Goal: Book appointment/travel/reservation

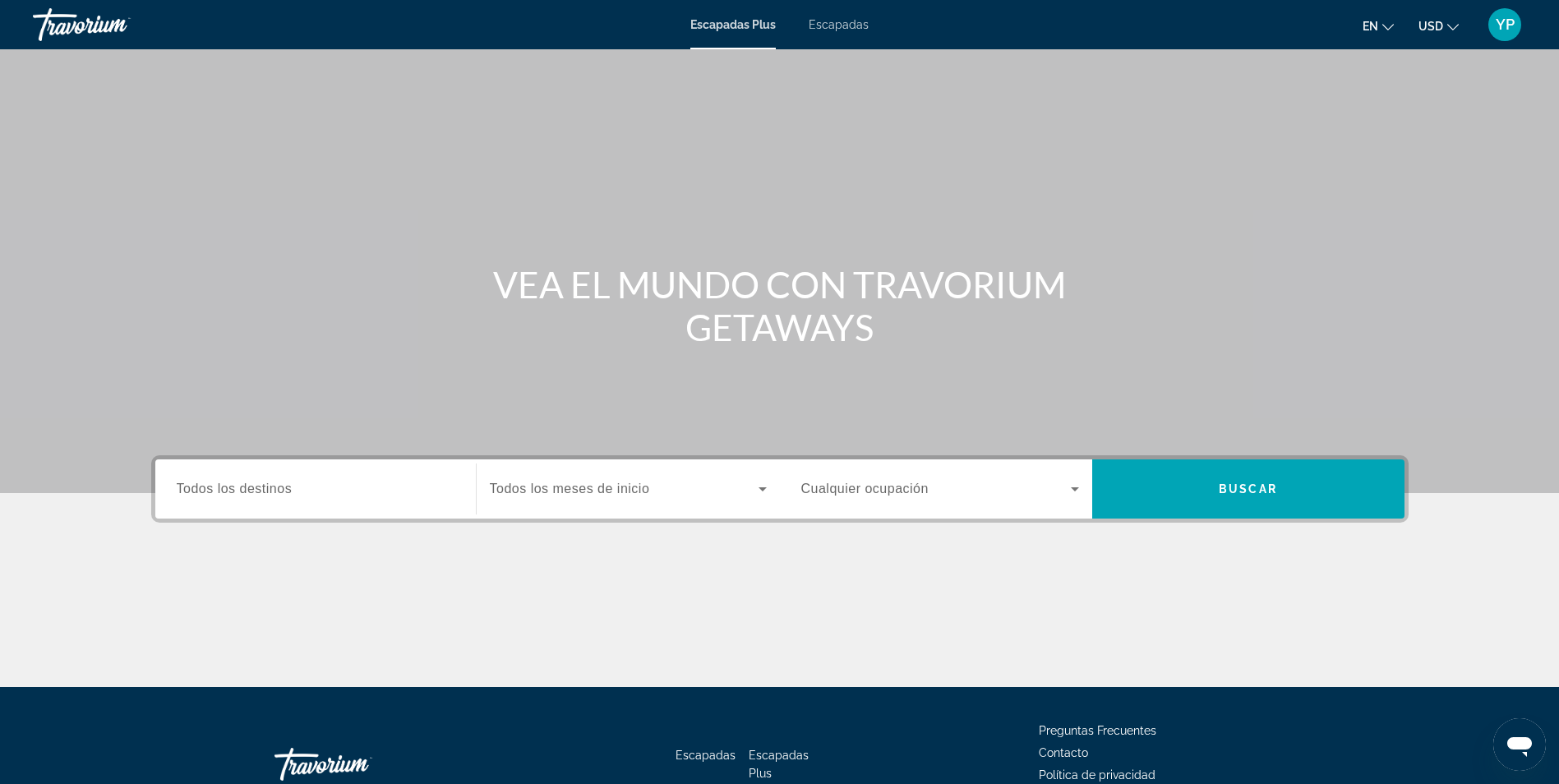
click at [837, 27] on span "Escapadas" at bounding box center [838, 24] width 60 height 14
click at [324, 489] on input "Destination Todos los destinos" at bounding box center [315, 490] width 278 height 20
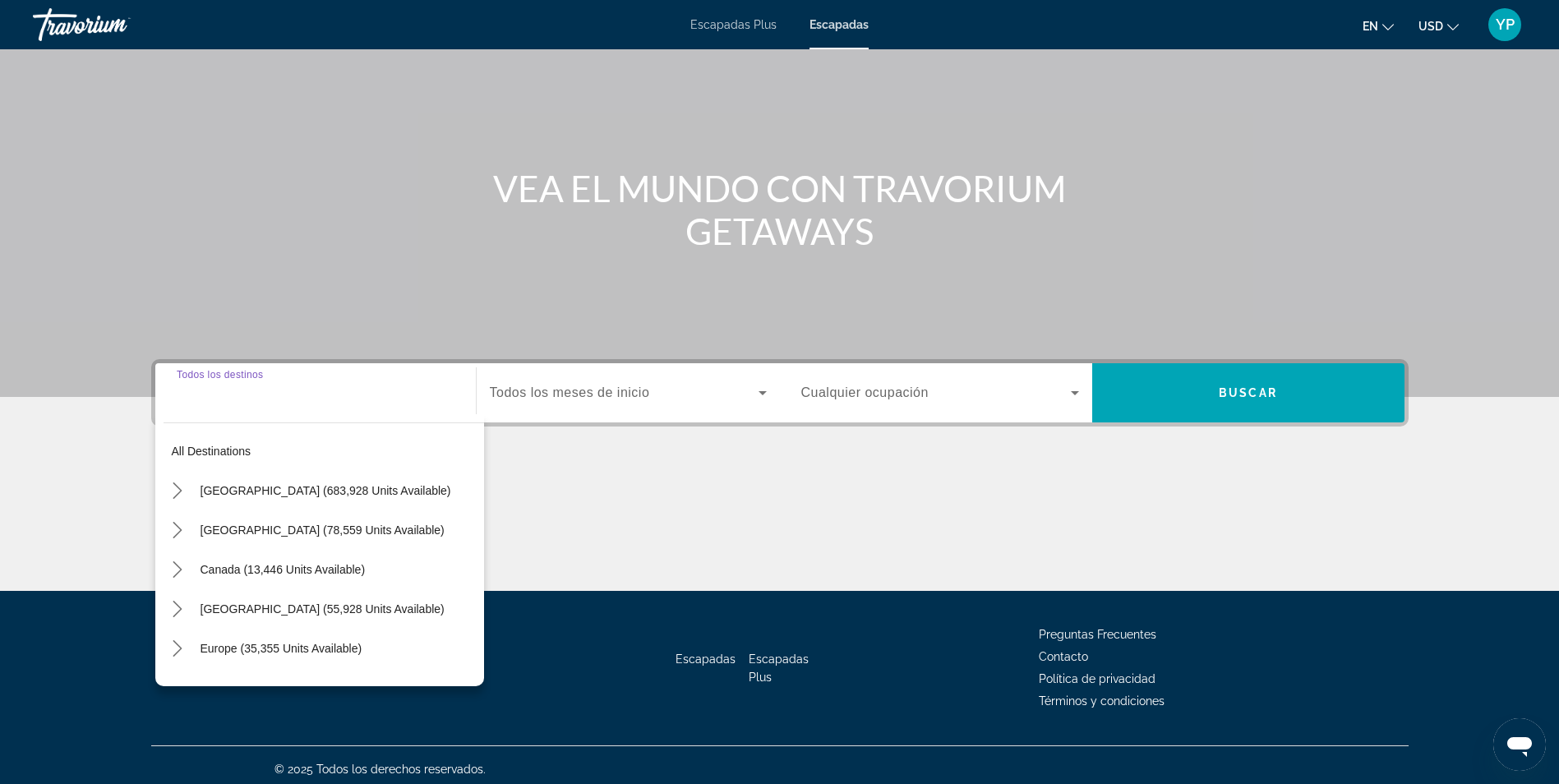
scroll to position [104, 0]
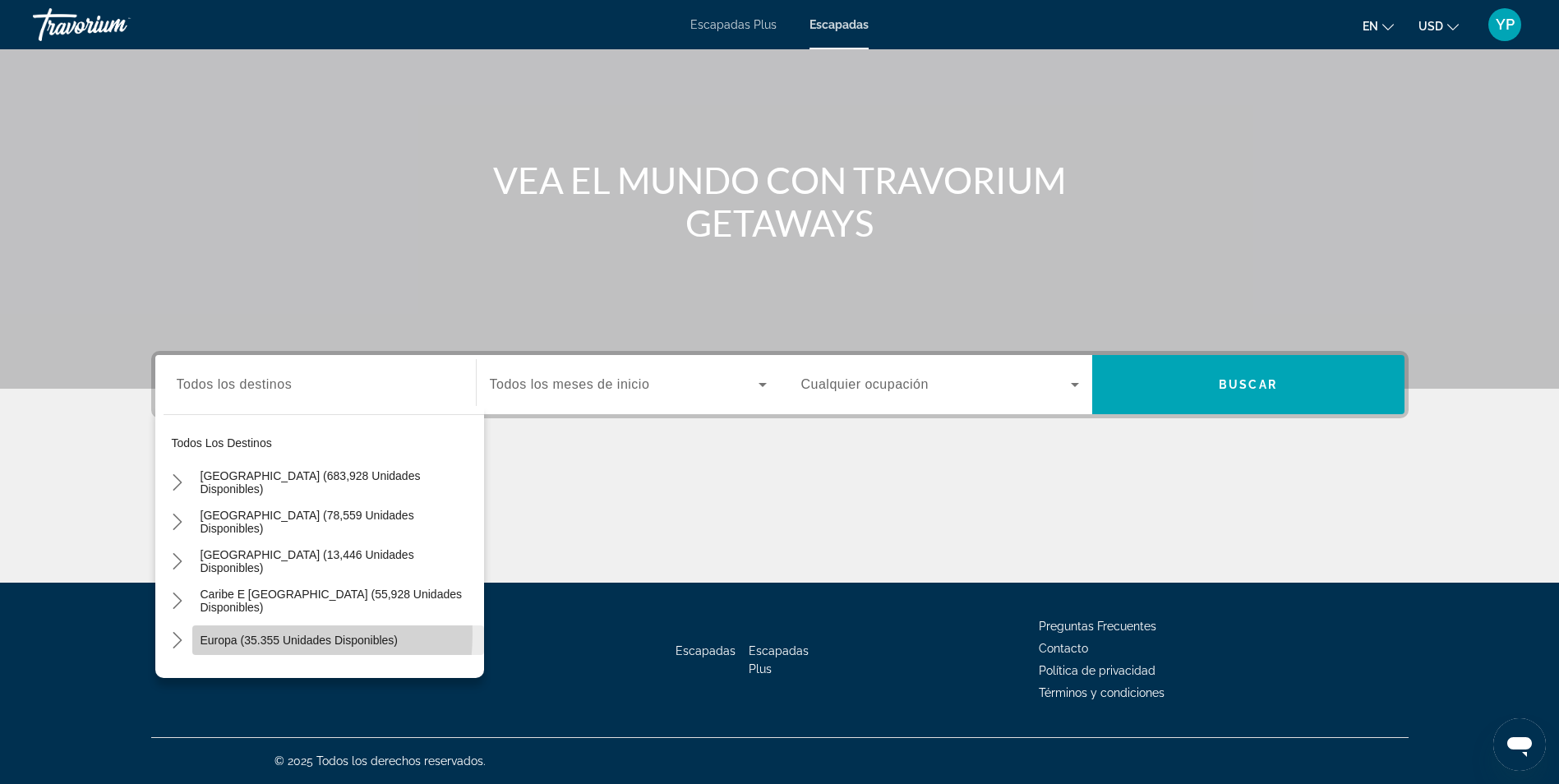
click at [237, 634] on span "Europa (35.355 unidades disponibles)" at bounding box center [299, 640] width 197 height 14
type input "**********"
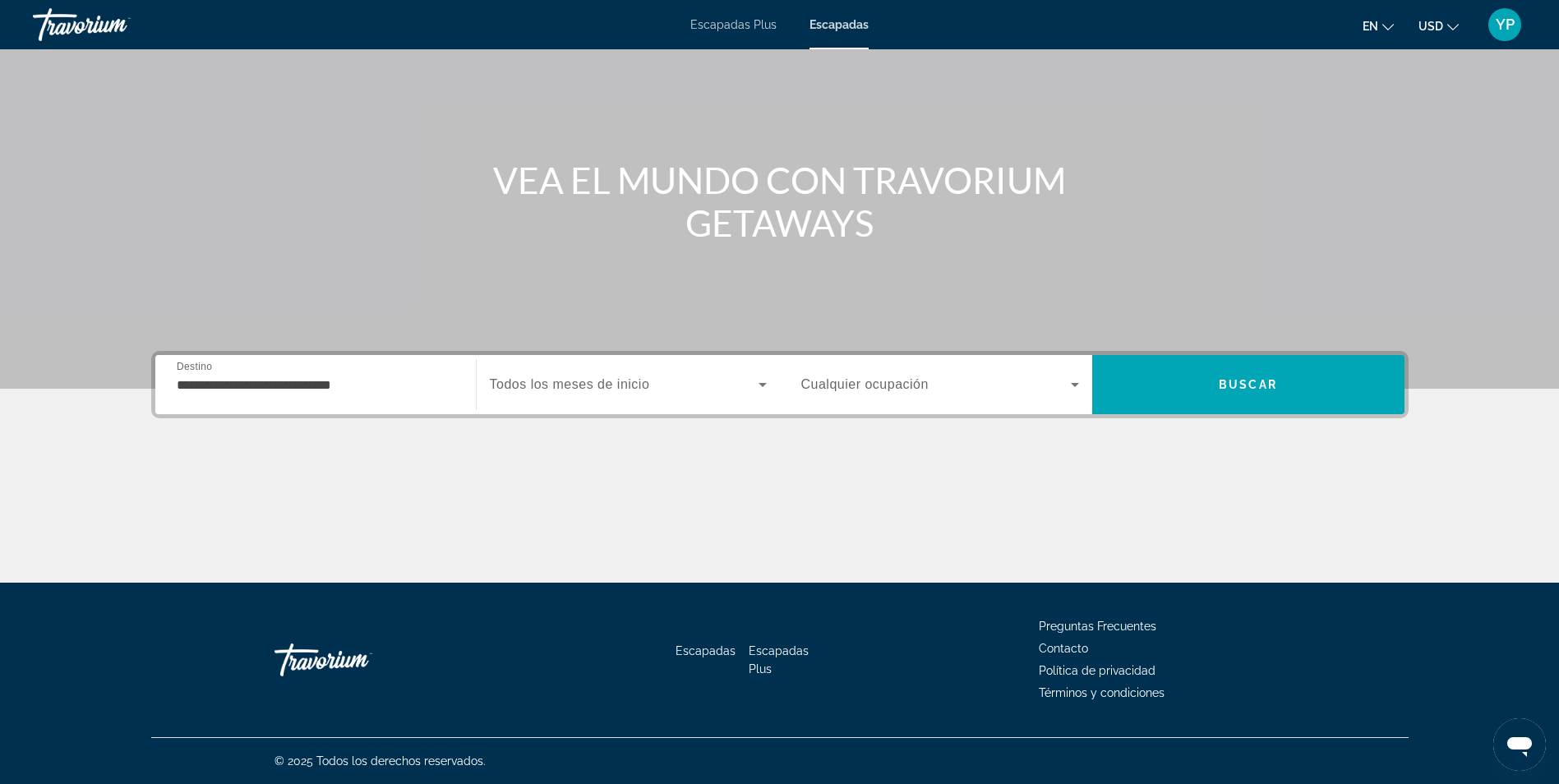
click at [629, 383] on span "Todos los meses de inicio" at bounding box center [570, 383] width 160 height 14
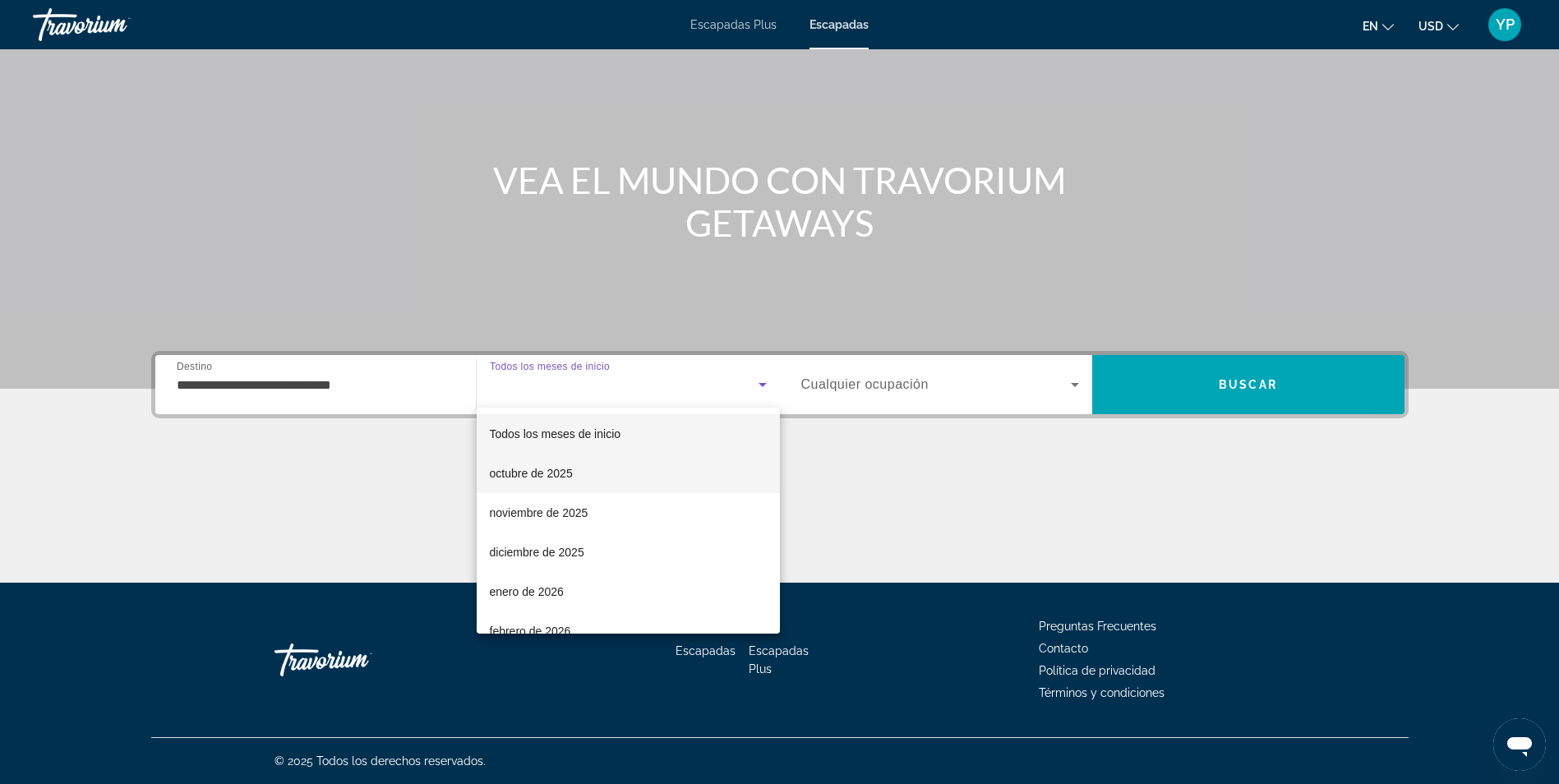
click at [589, 477] on mat-option "octubre de 2025" at bounding box center [628, 474] width 303 height 40
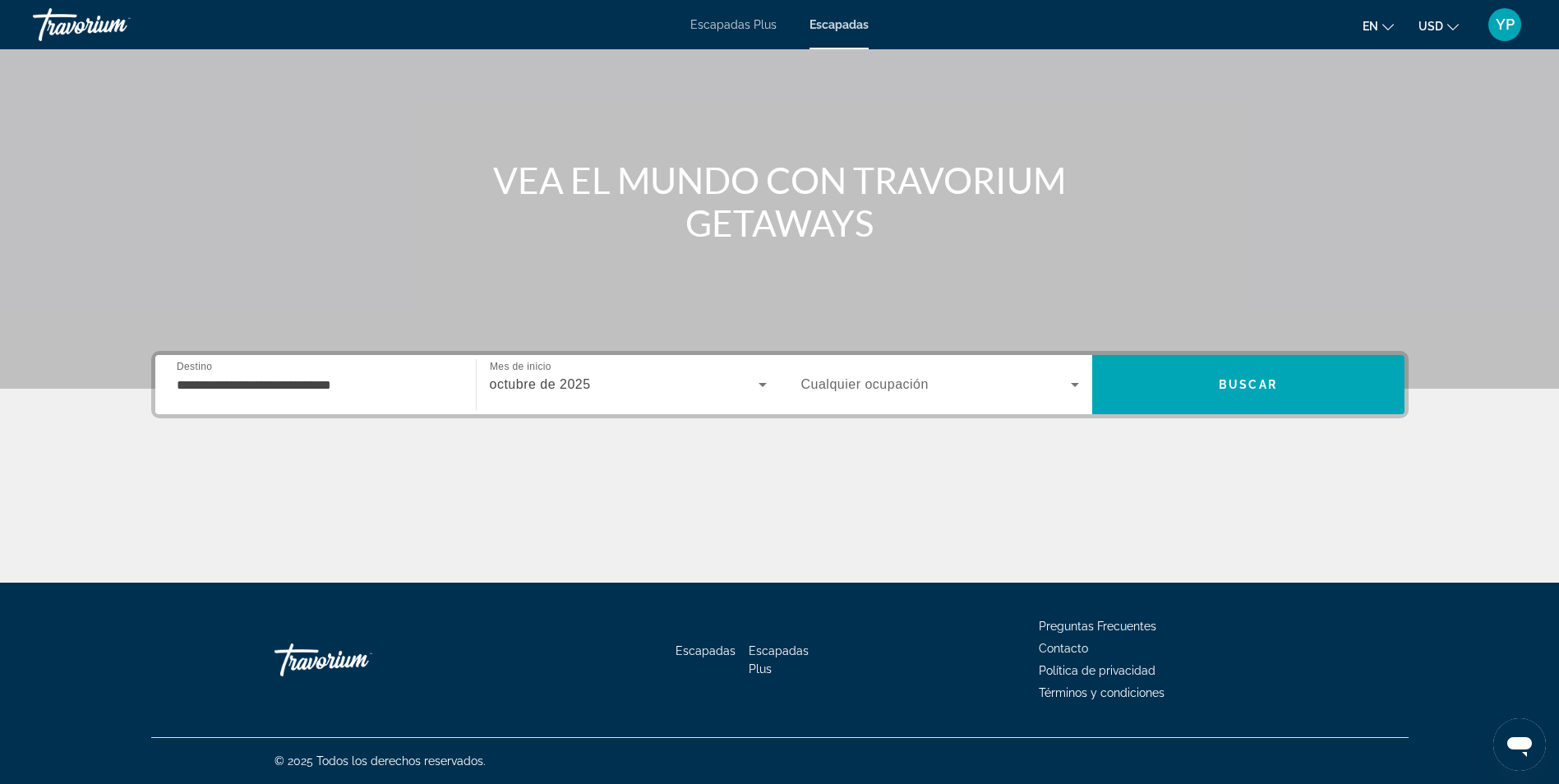
click at [827, 383] on span "Cualquier ocupación" at bounding box center [865, 383] width 128 height 14
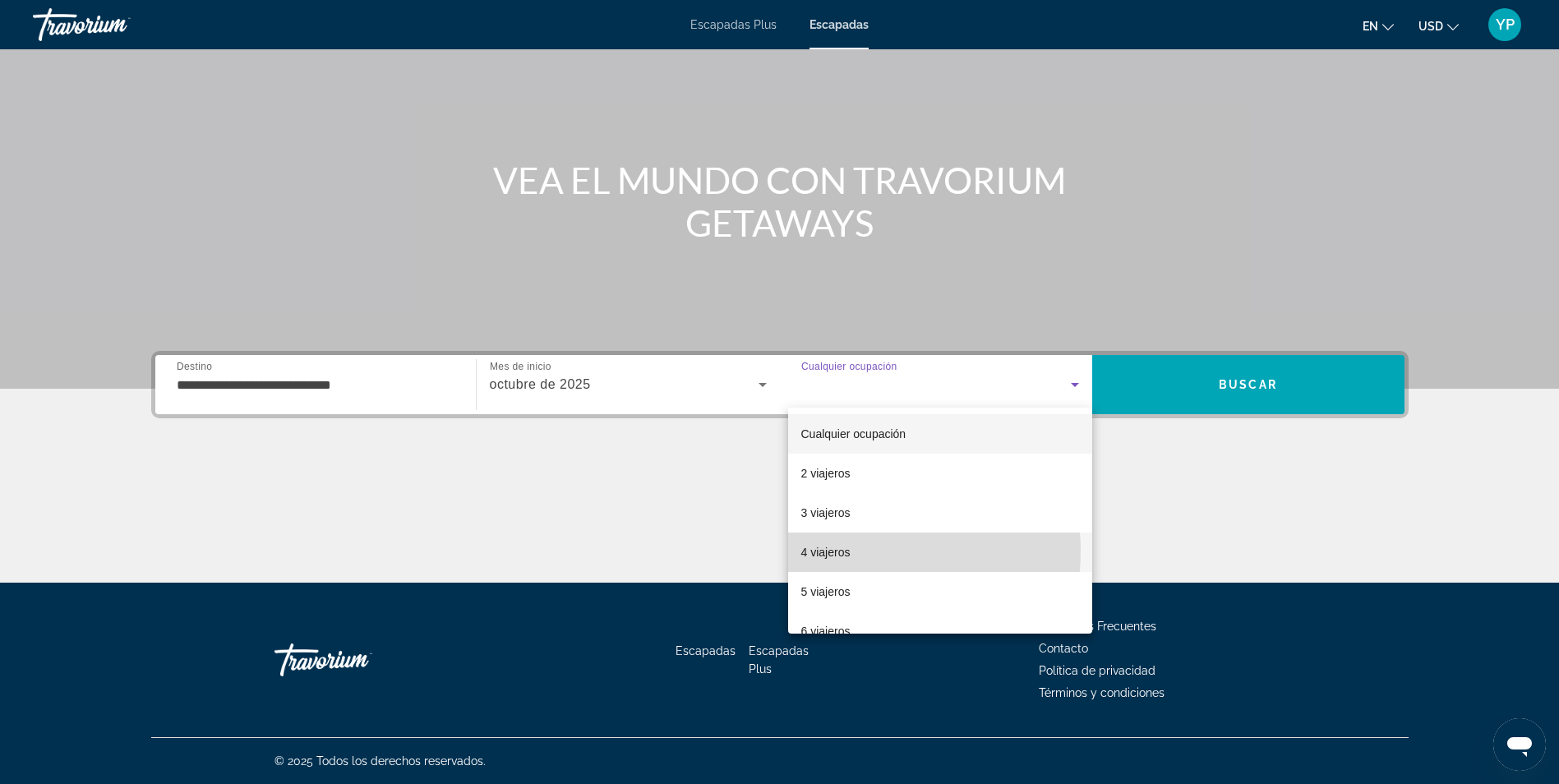
click at [864, 552] on mat-option "4 viajeros" at bounding box center [940, 553] width 304 height 40
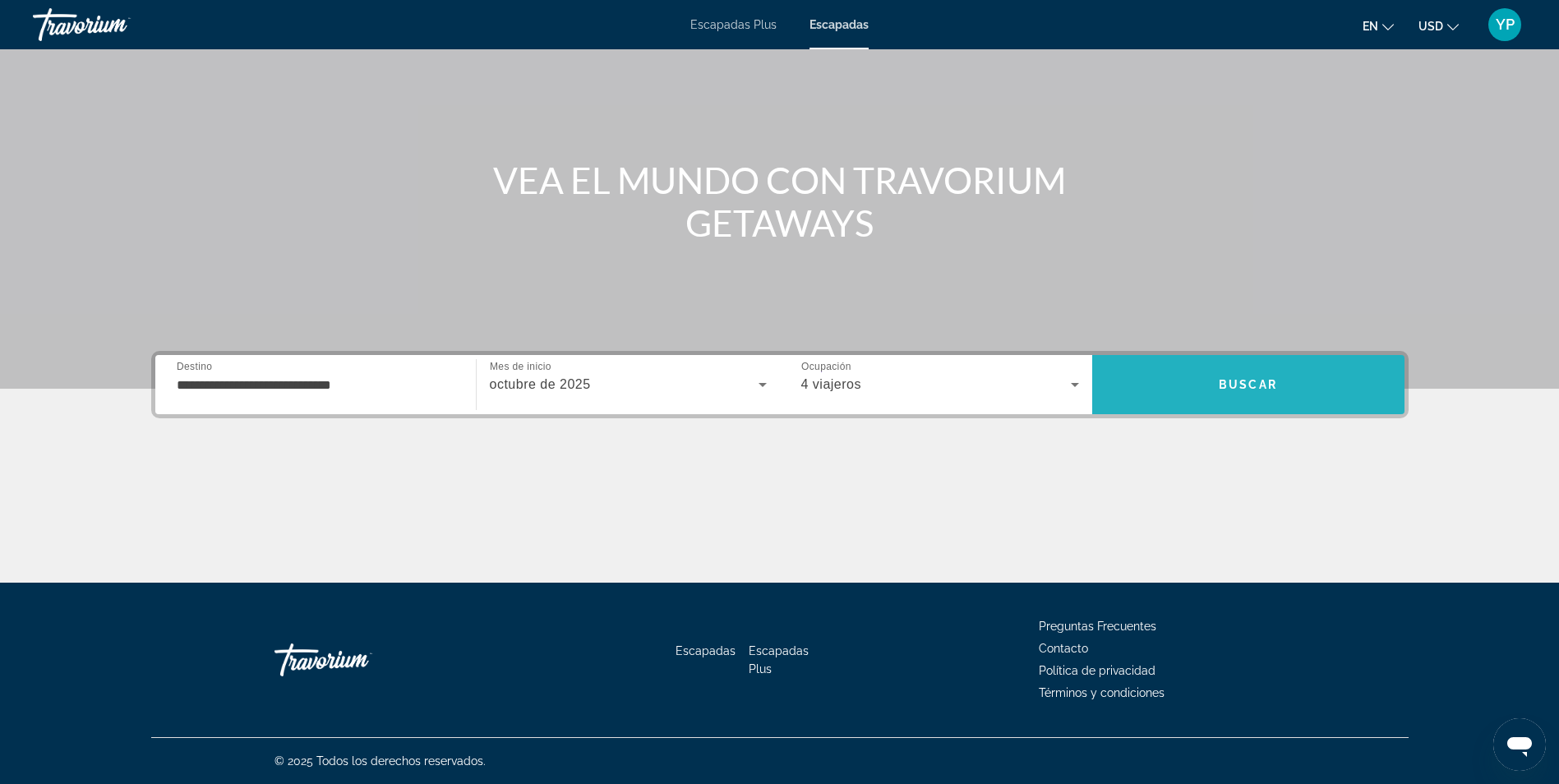
click at [1254, 392] on span "Buscar" at bounding box center [1248, 385] width 312 height 40
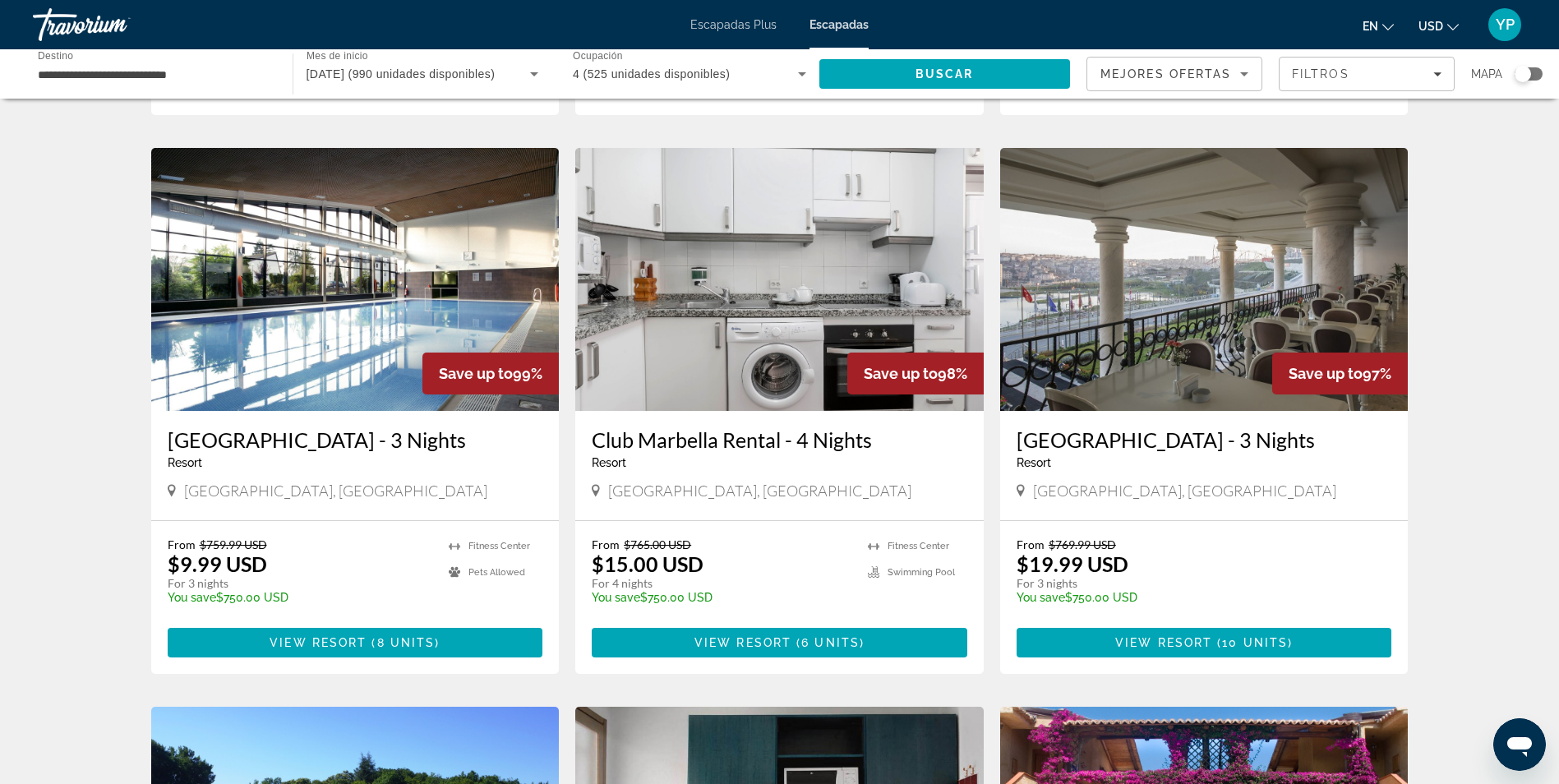
scroll to position [604, 0]
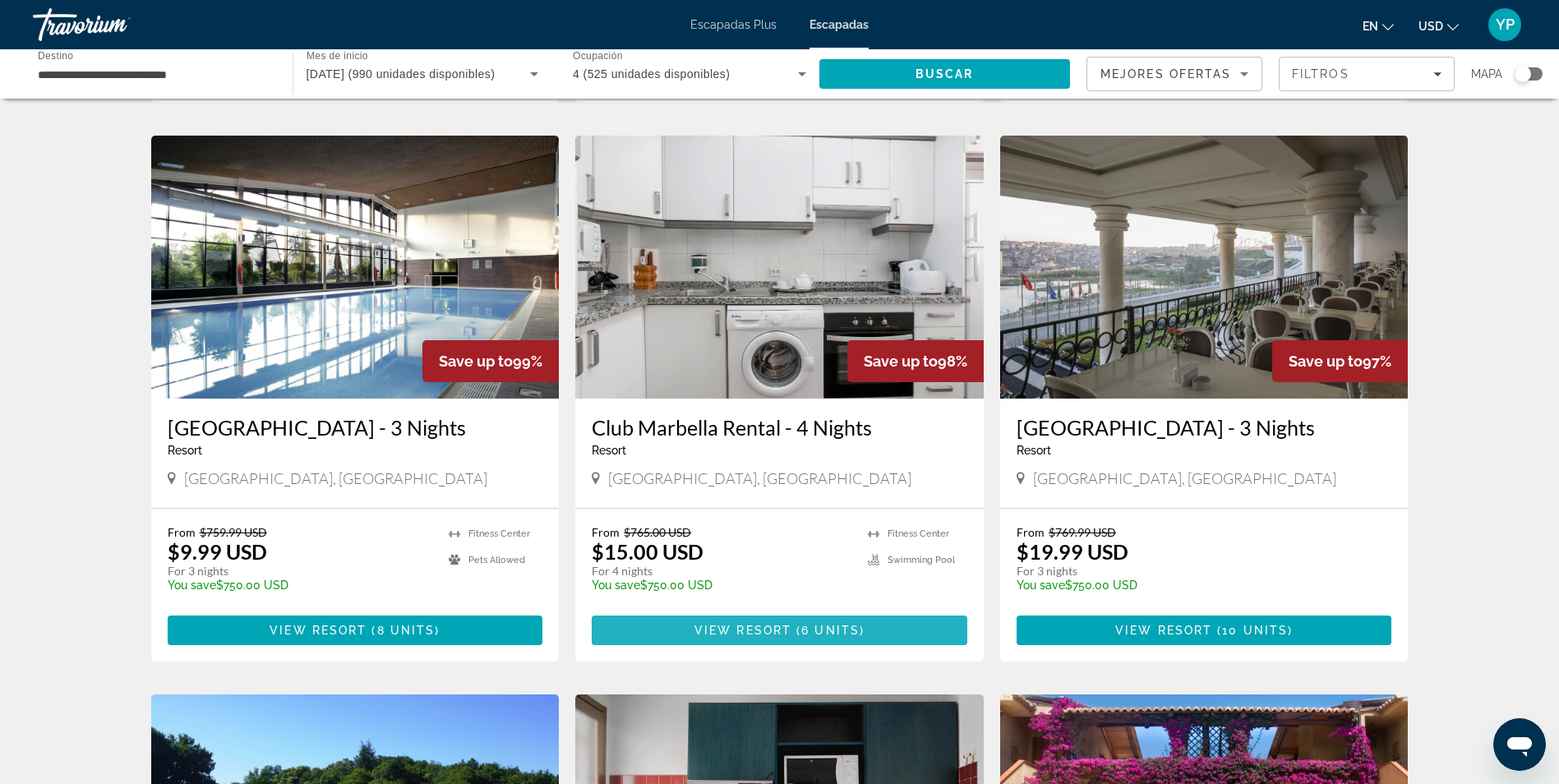
click at [818, 624] on span "6 units" at bounding box center [830, 630] width 59 height 14
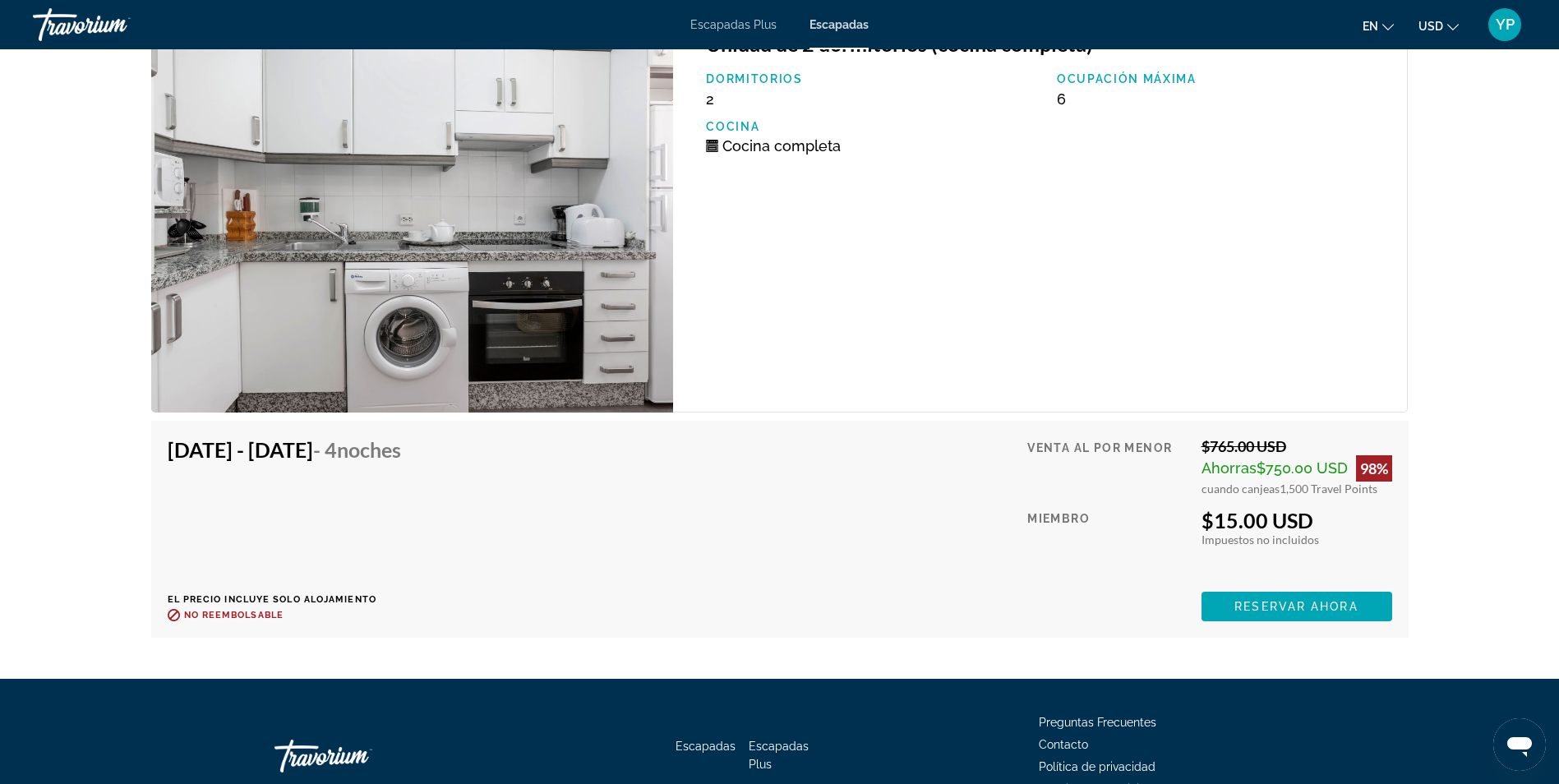
scroll to position [2721, 0]
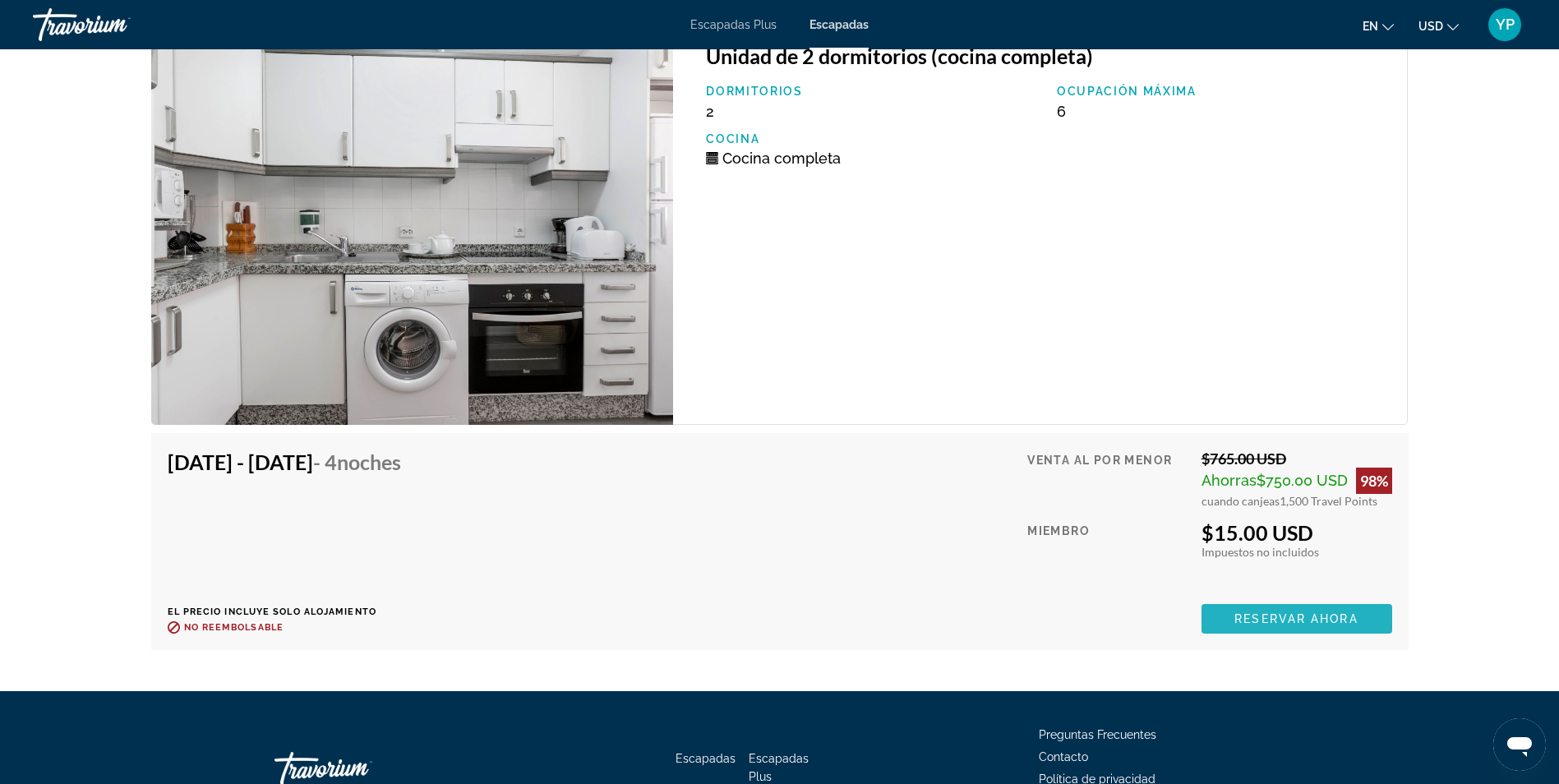
click at [1340, 612] on span "Reservar ahora" at bounding box center [1296, 619] width 123 height 14
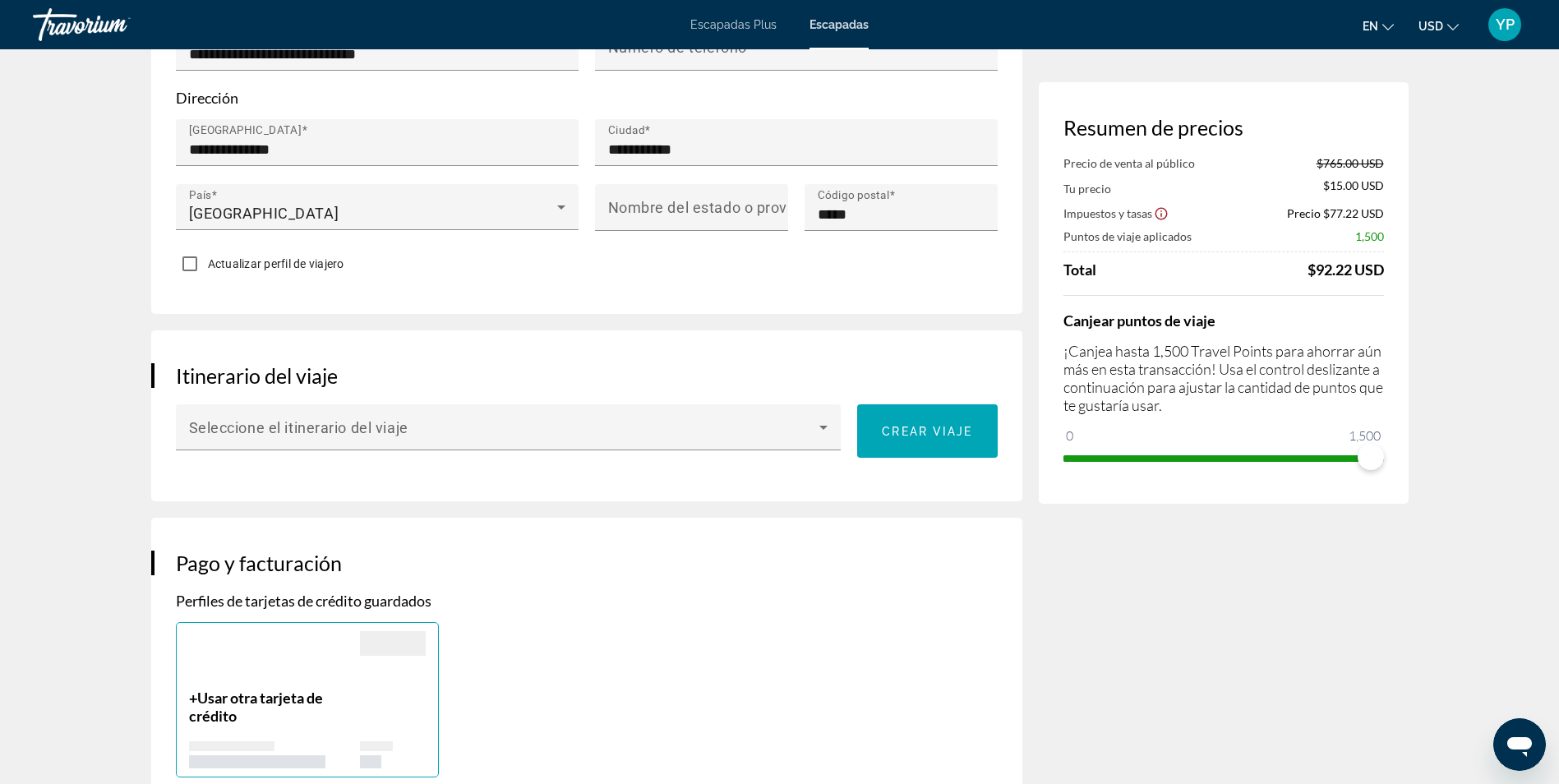
scroll to position [581, 0]
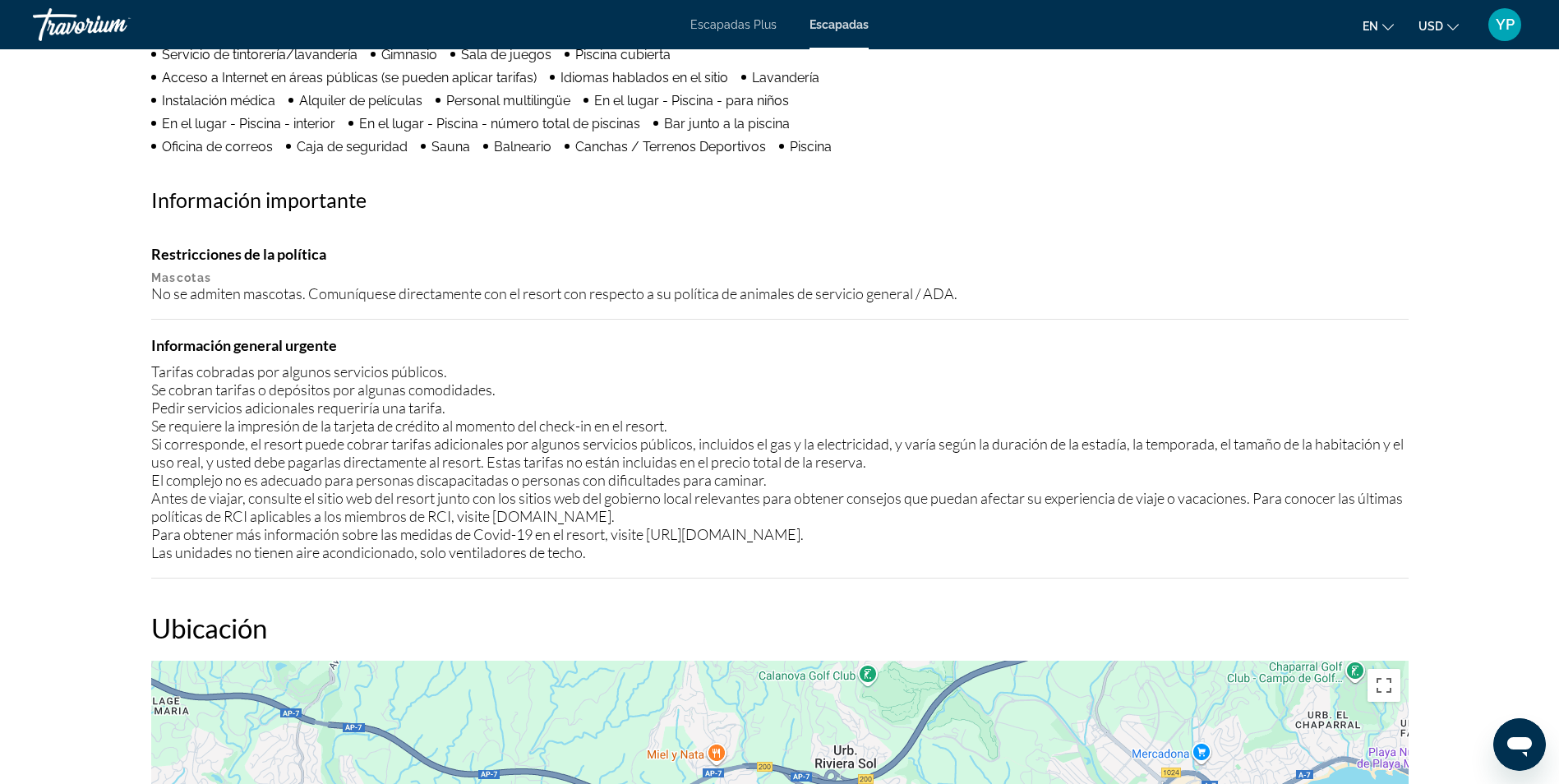
scroll to position [1535, 0]
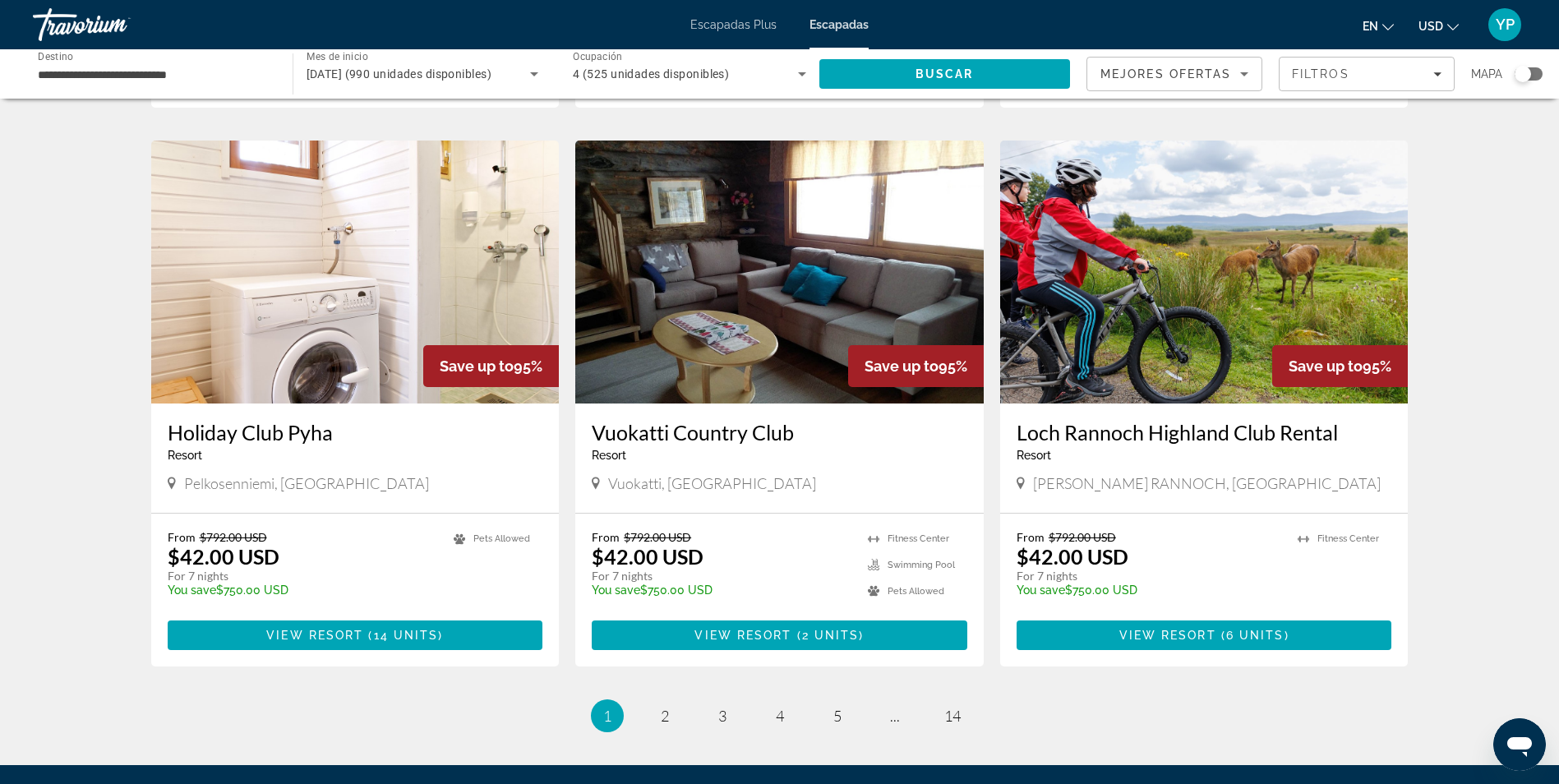
scroll to position [1744, 0]
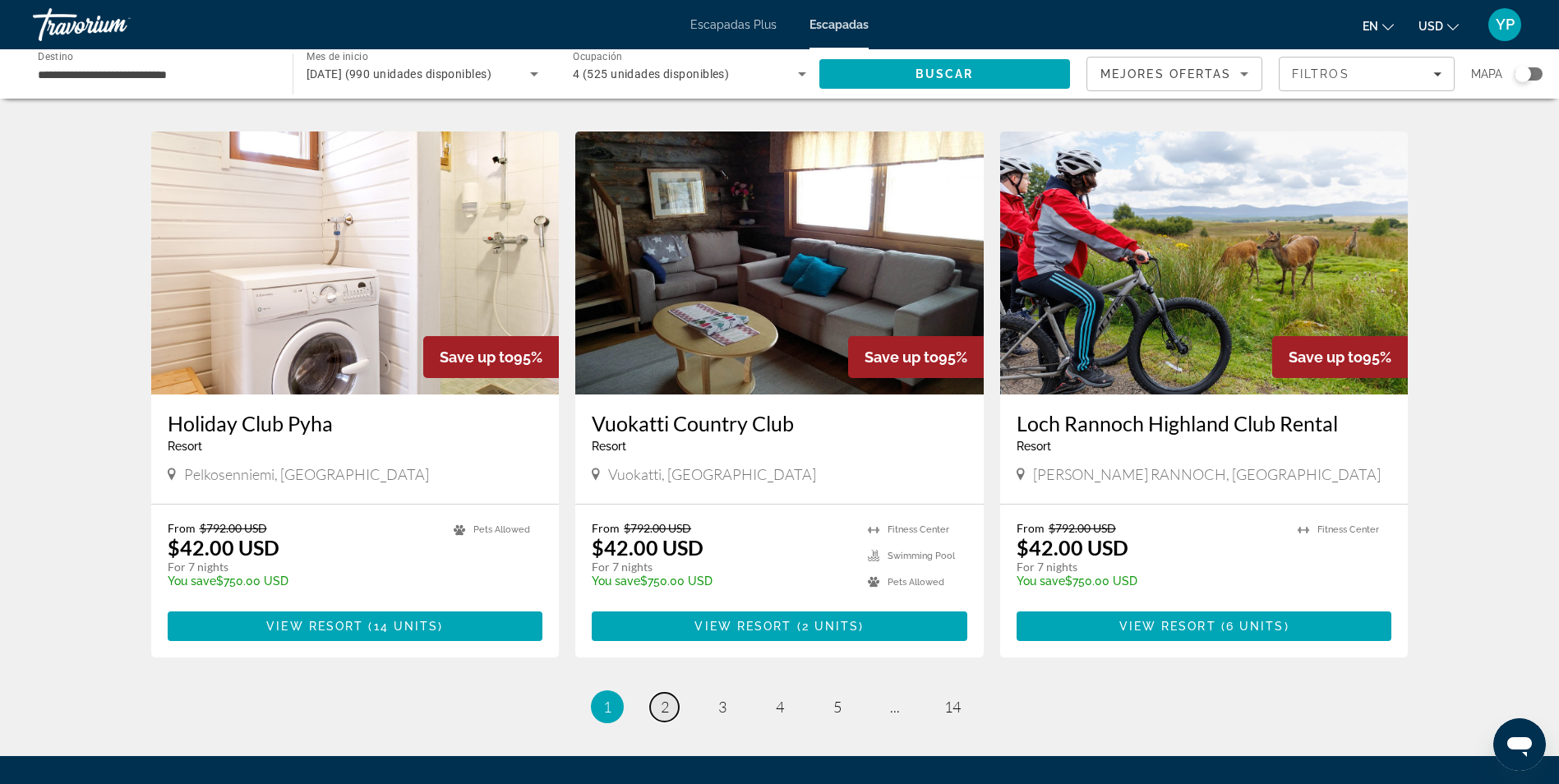
click at [666, 698] on span "2" at bounding box center [665, 707] width 8 height 18
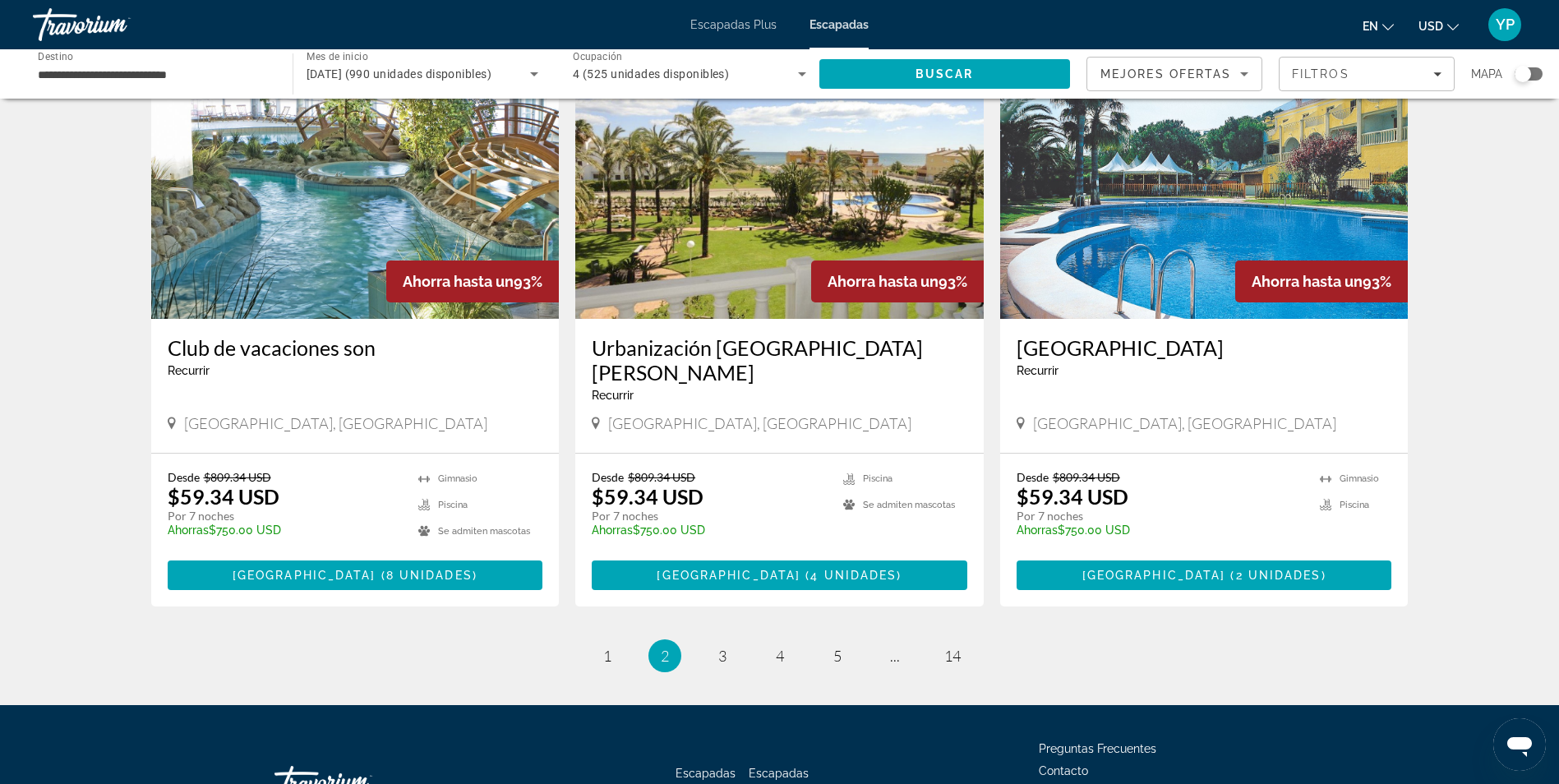
scroll to position [1828, 0]
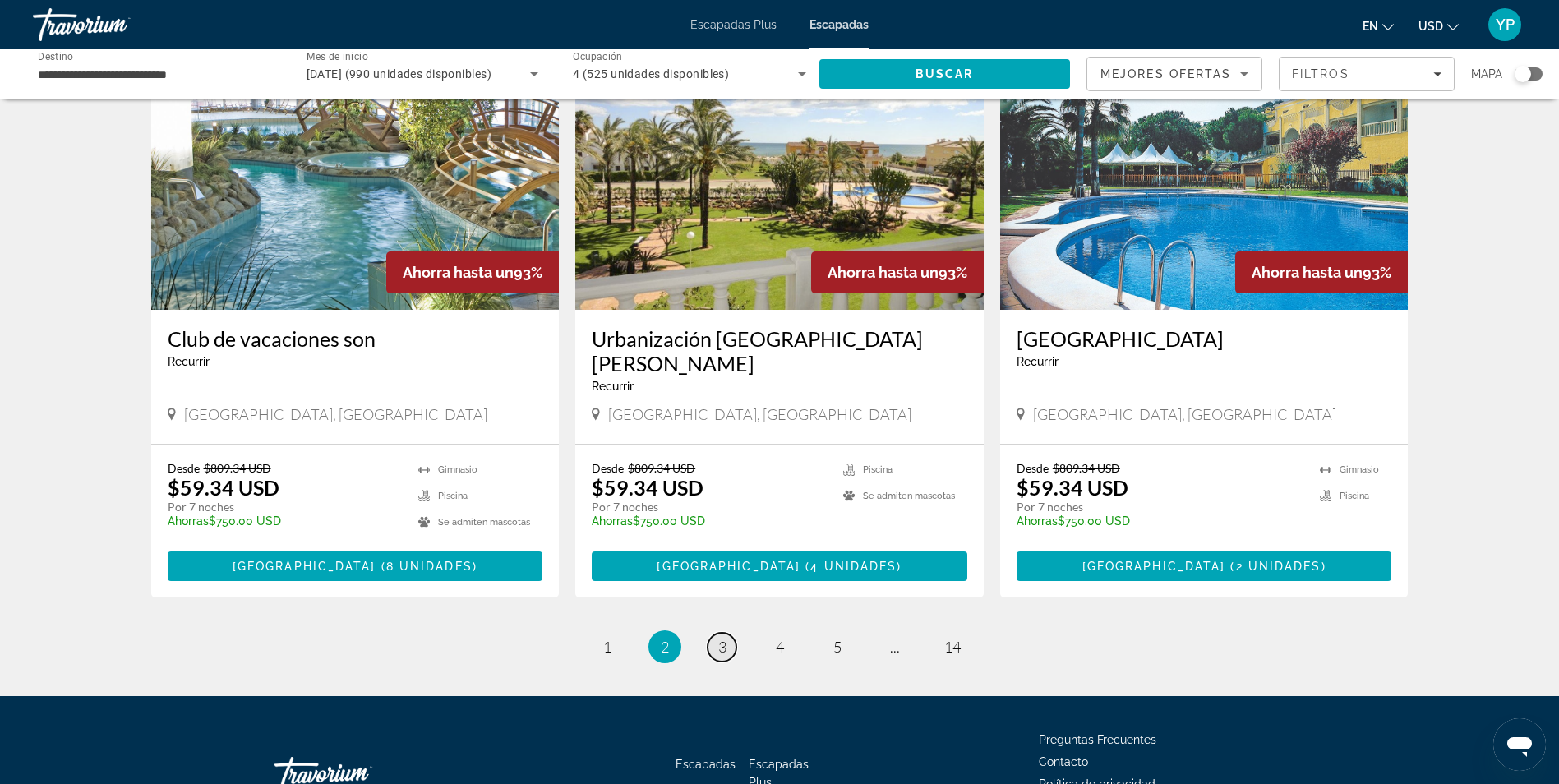
click at [718, 638] on span "3" at bounding box center [722, 647] width 8 height 18
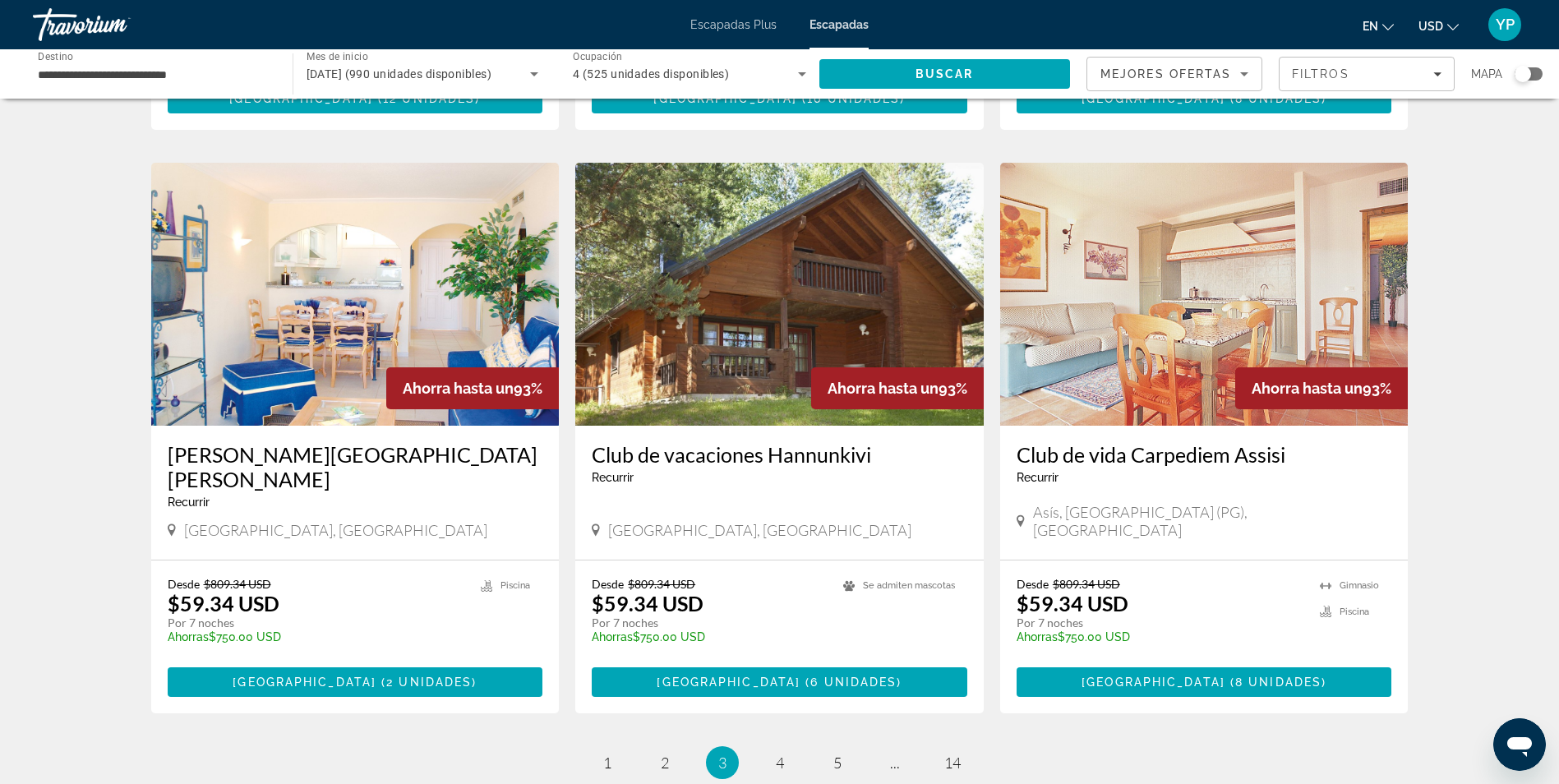
scroll to position [1746, 0]
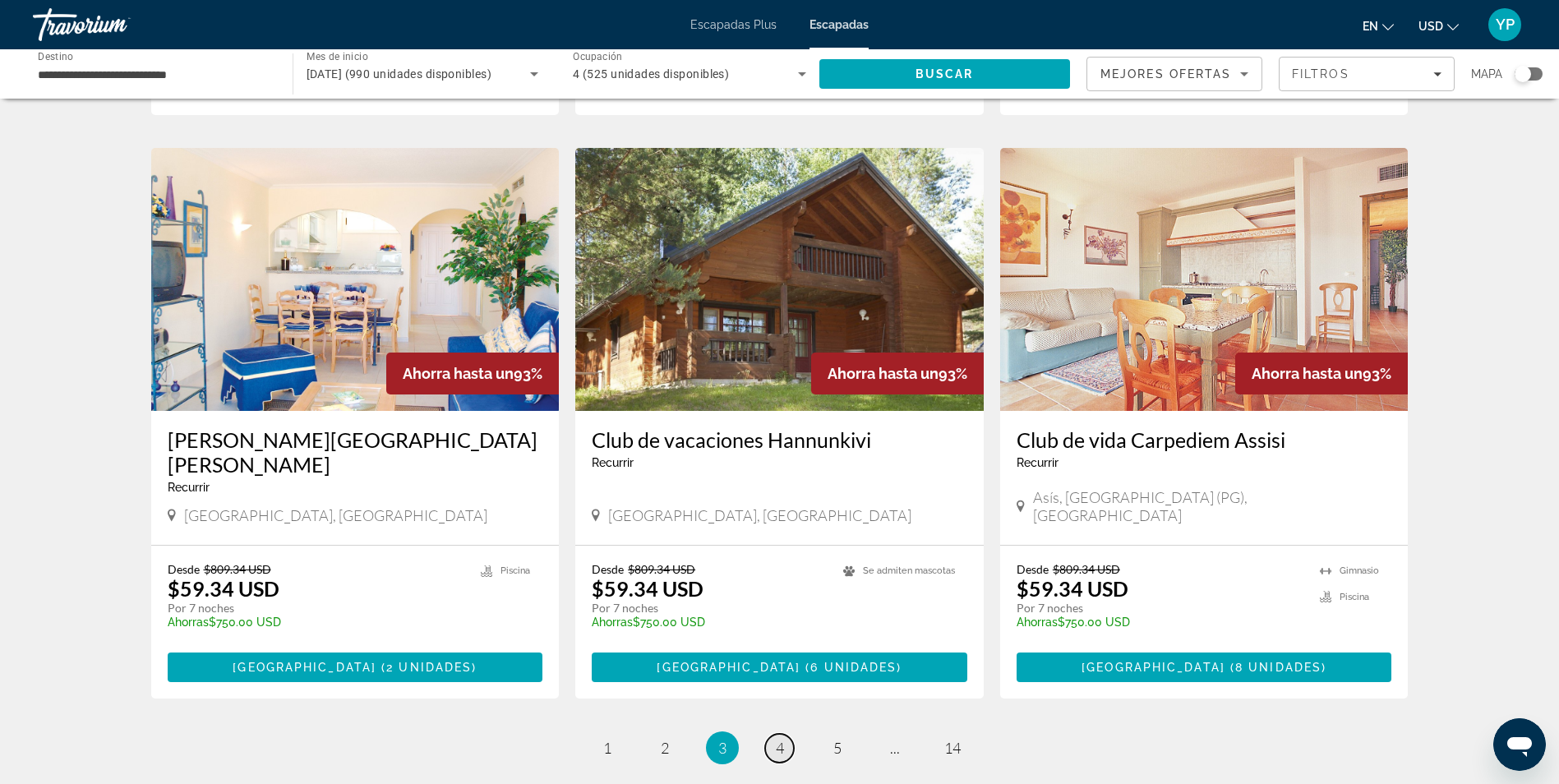
click at [786, 734] on link "página 4" at bounding box center [780, 749] width 29 height 29
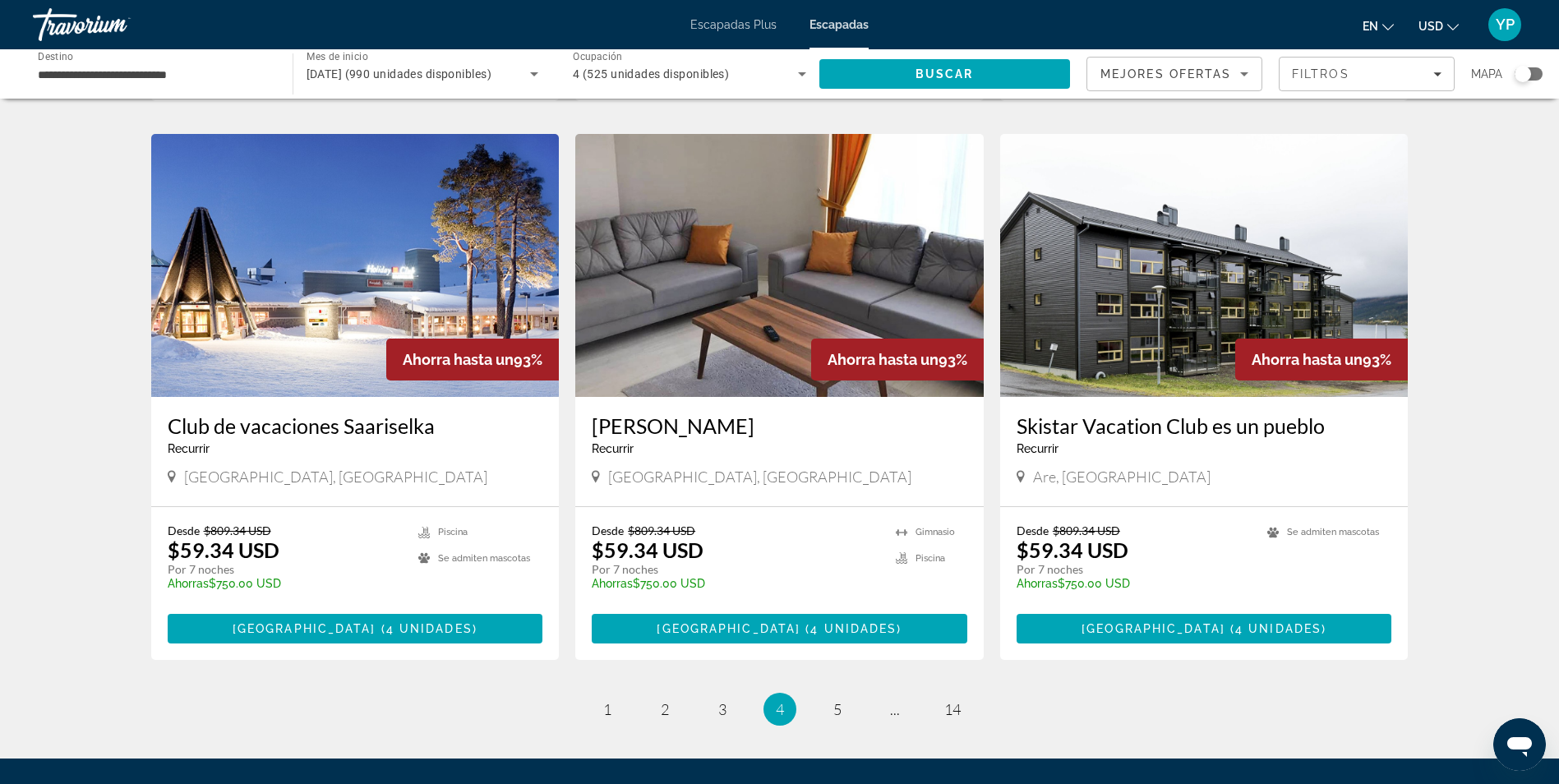
scroll to position [1772, 0]
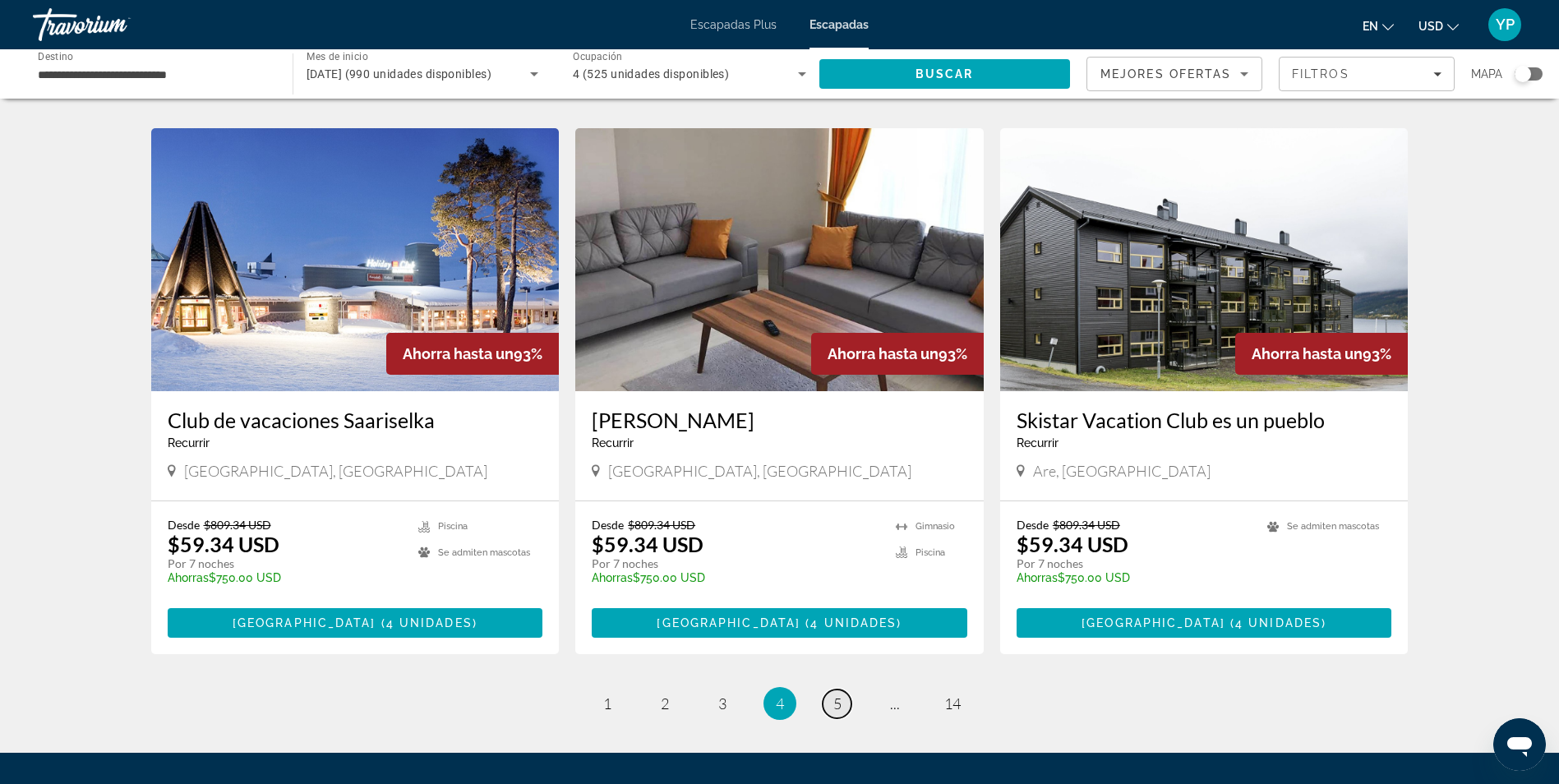
click at [845, 690] on link "página 5" at bounding box center [837, 704] width 29 height 29
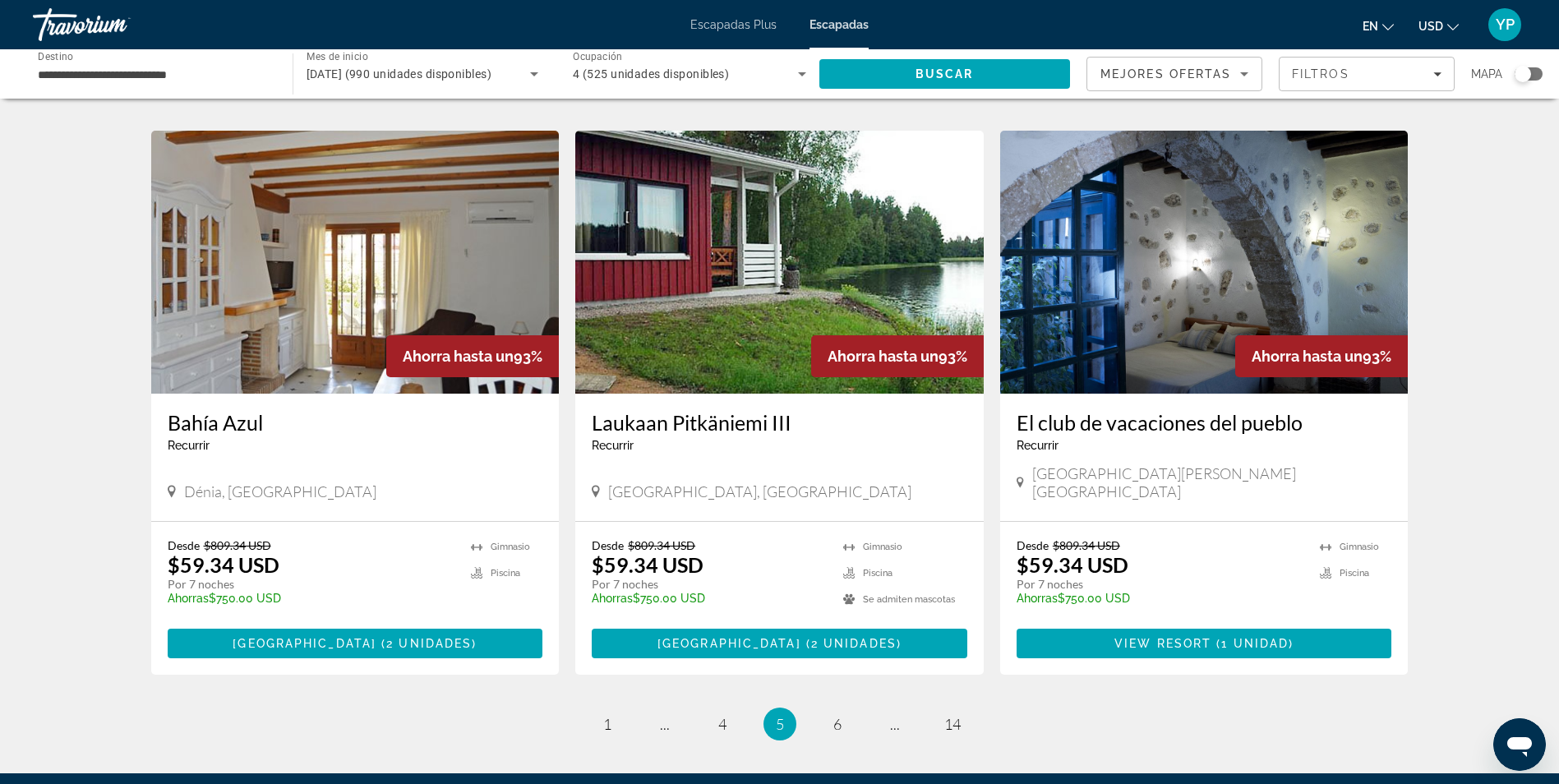
scroll to position [1705, 0]
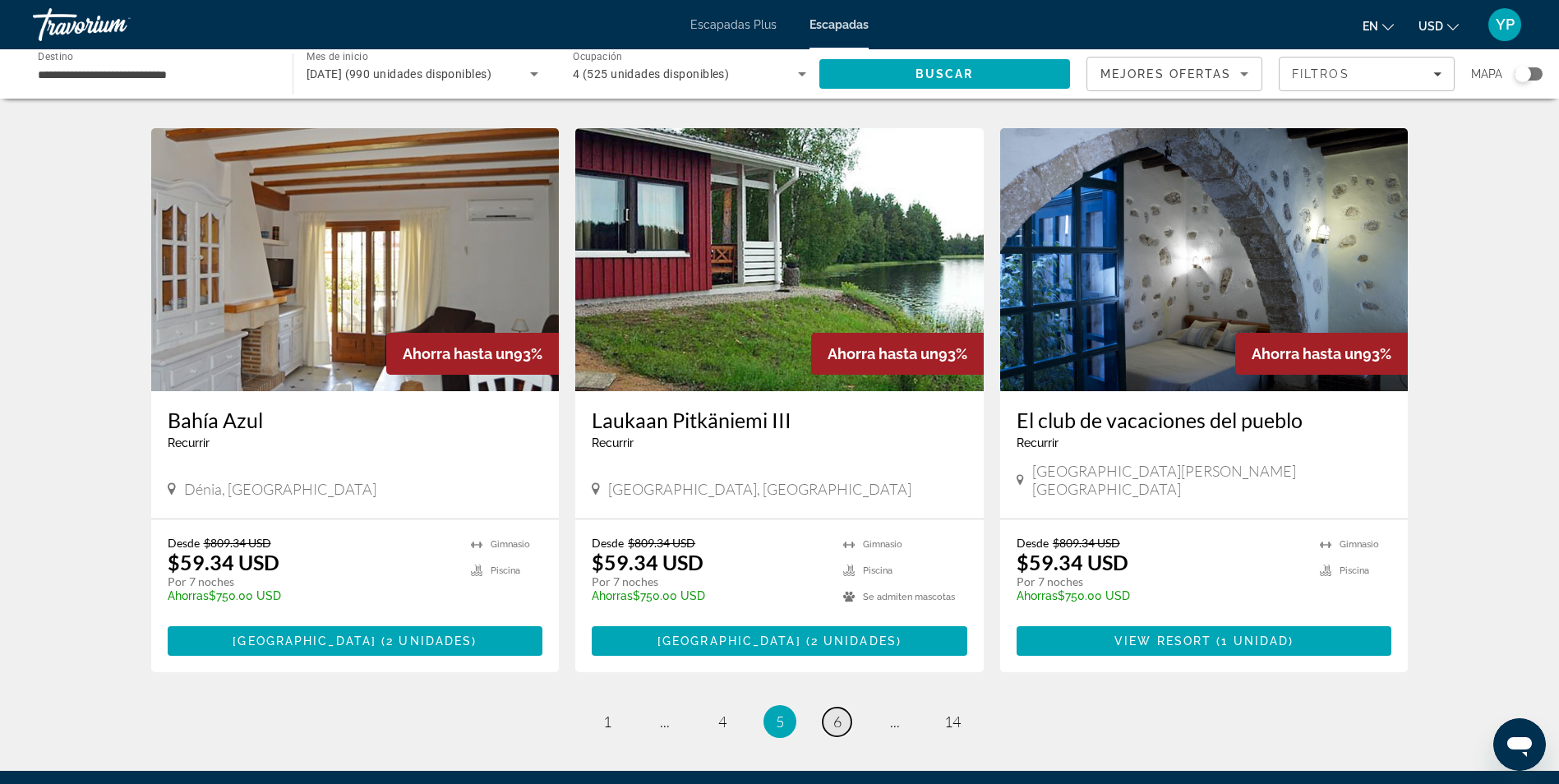
click at [835, 713] on span "6" at bounding box center [837, 722] width 8 height 18
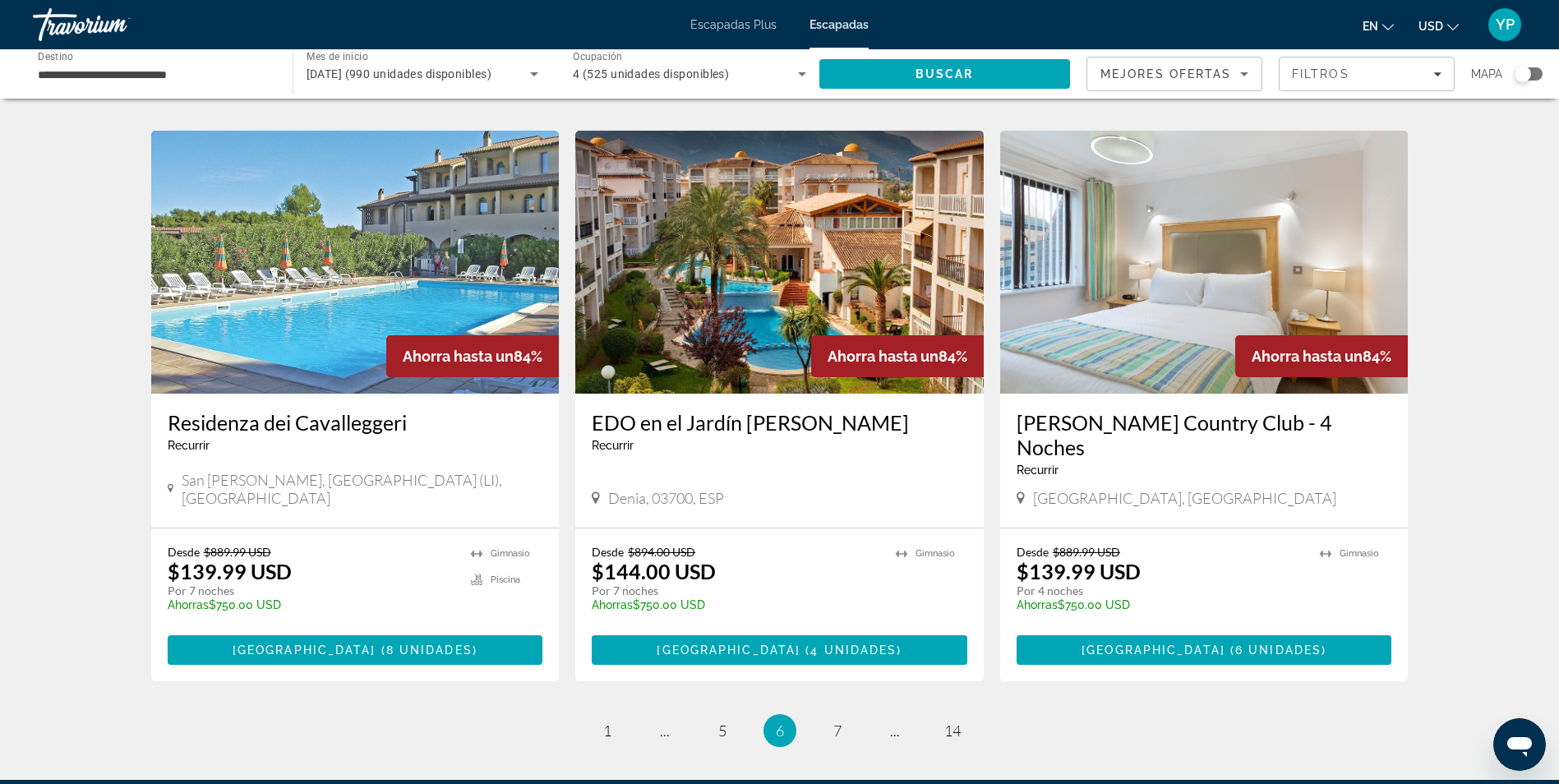
scroll to position [1792, 0]
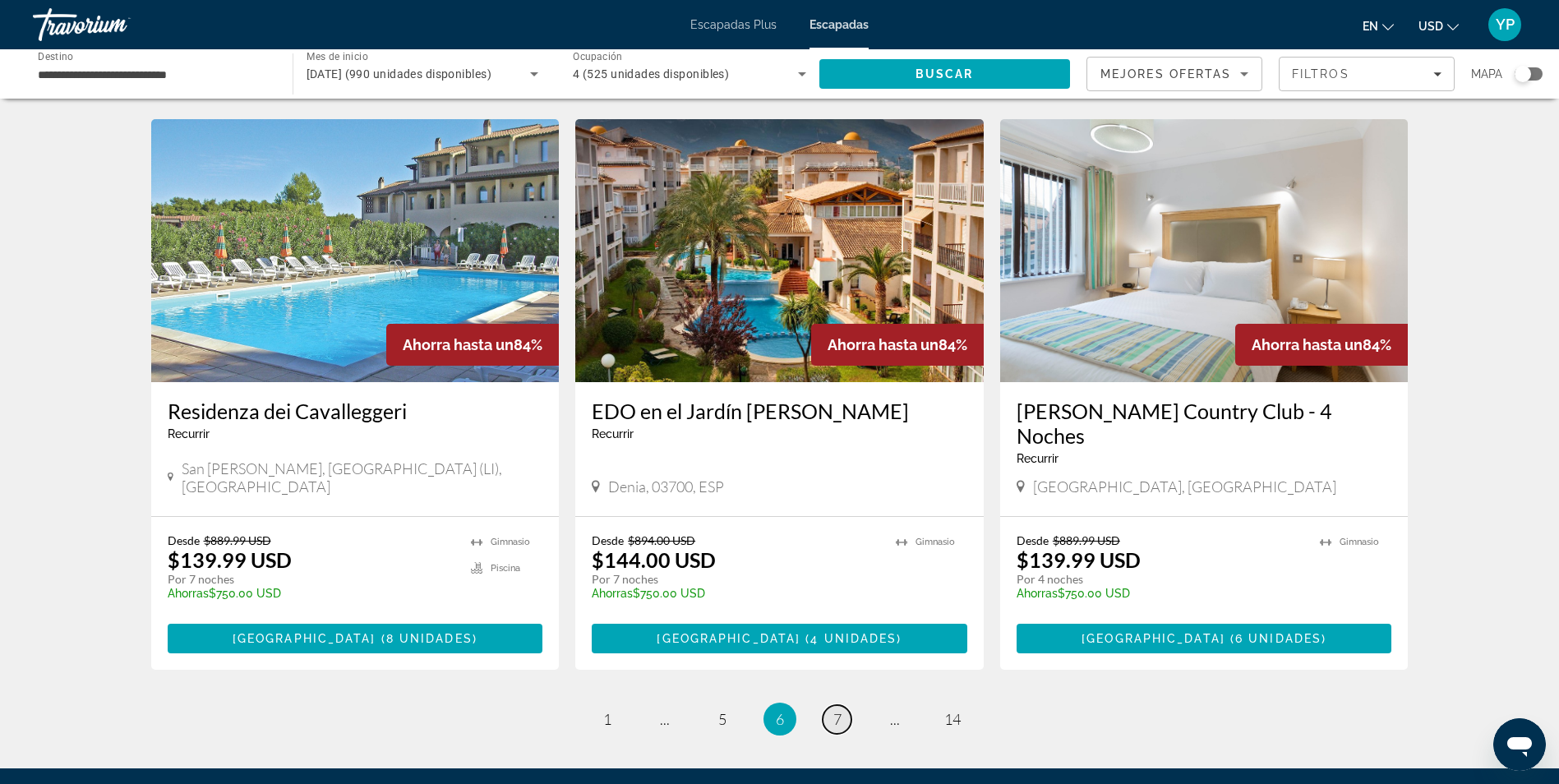
click at [832, 705] on link "página 7" at bounding box center [837, 720] width 29 height 29
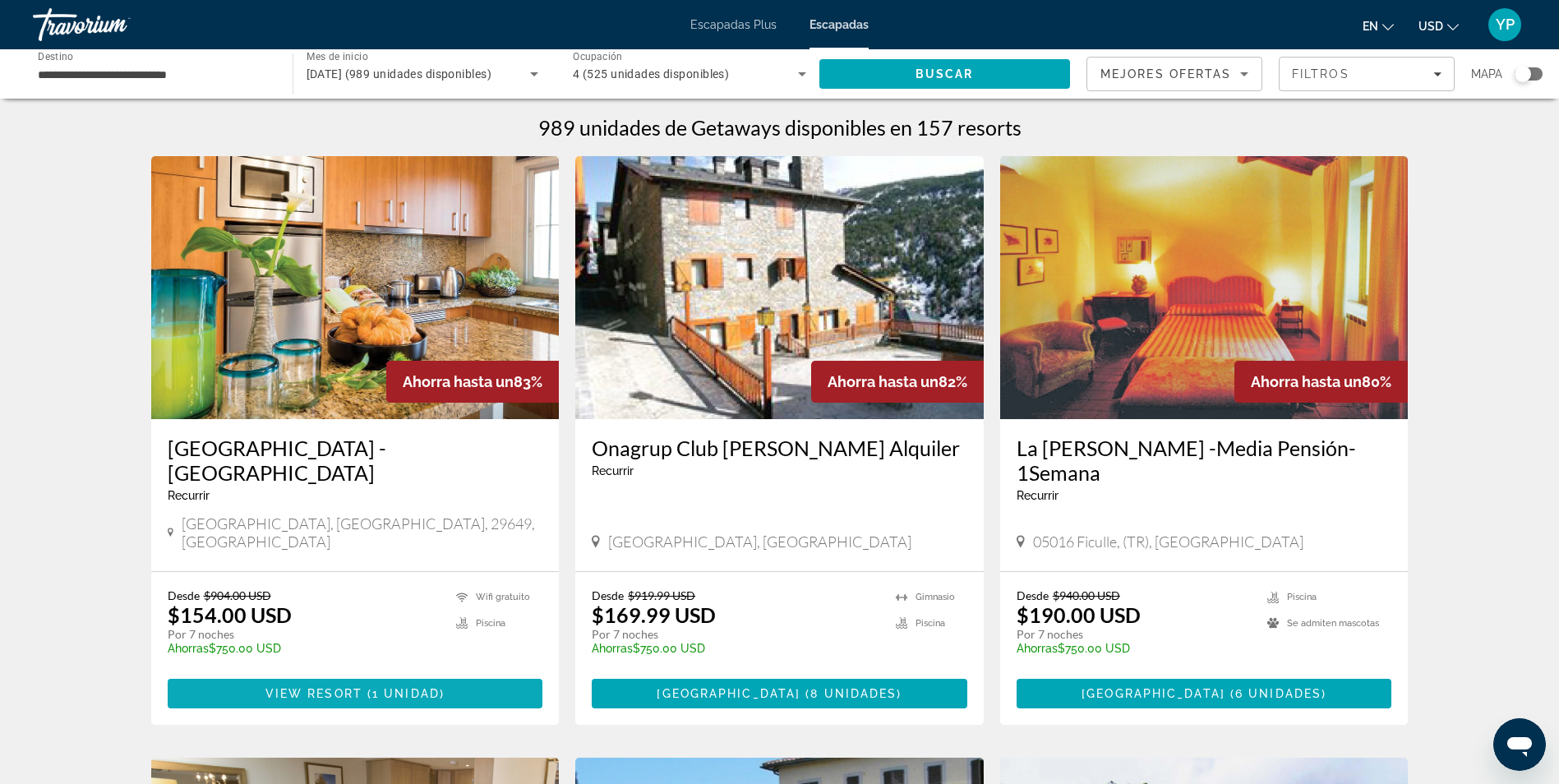
click at [405, 687] on span "1 unidad" at bounding box center [406, 694] width 68 height 14
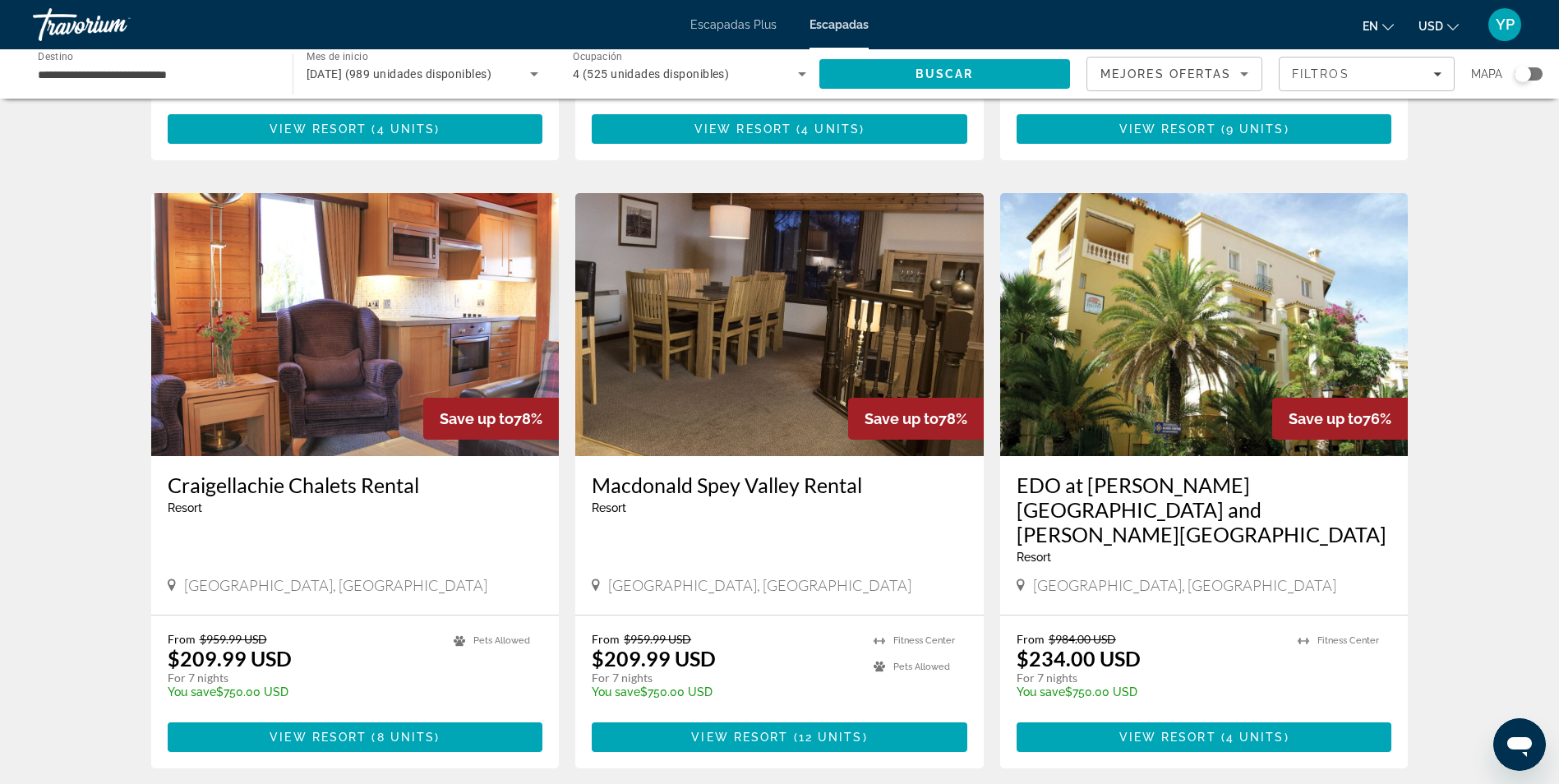
scroll to position [1814, 0]
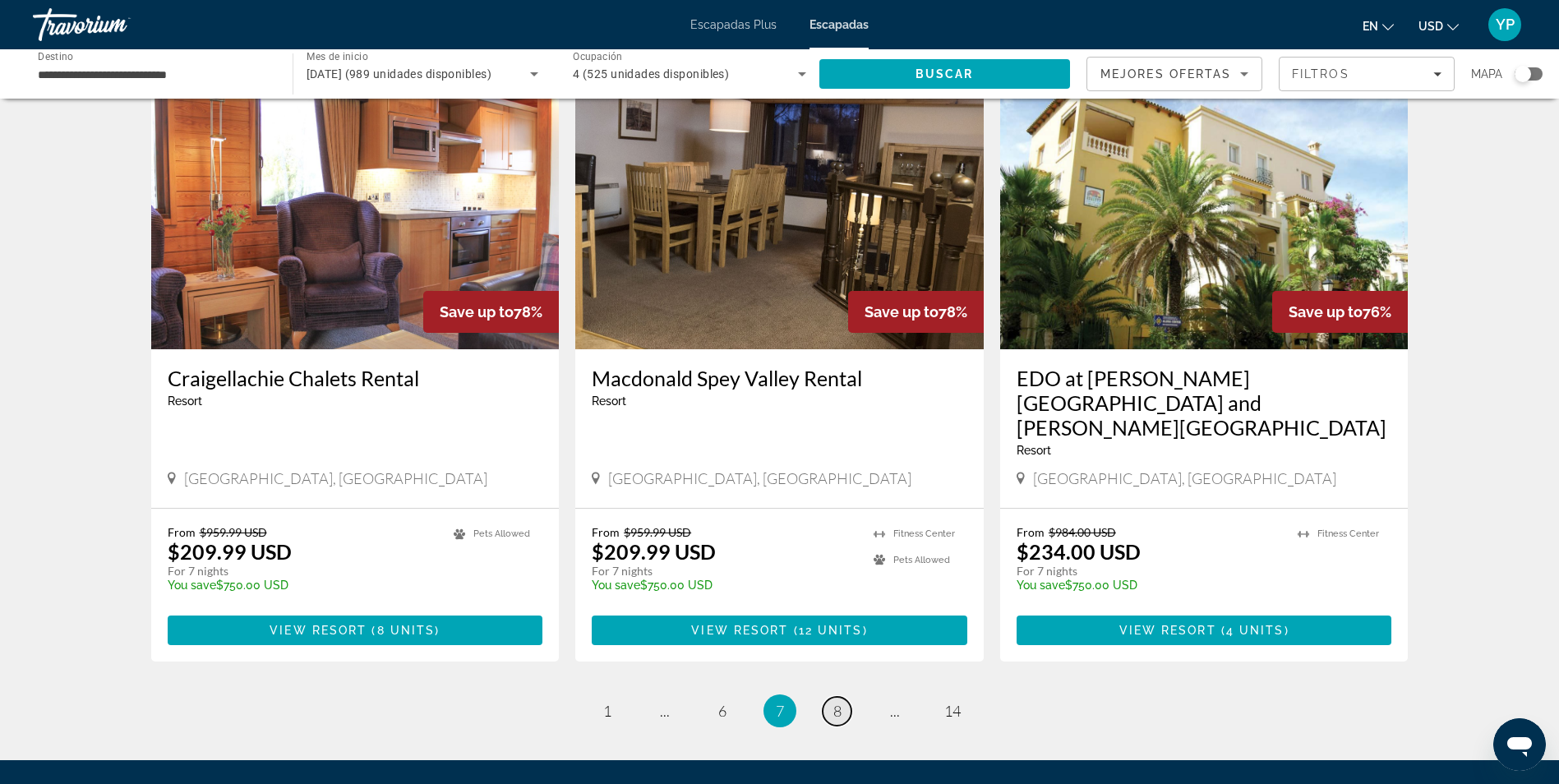
click at [837, 702] on span "8" at bounding box center [837, 711] width 8 height 18
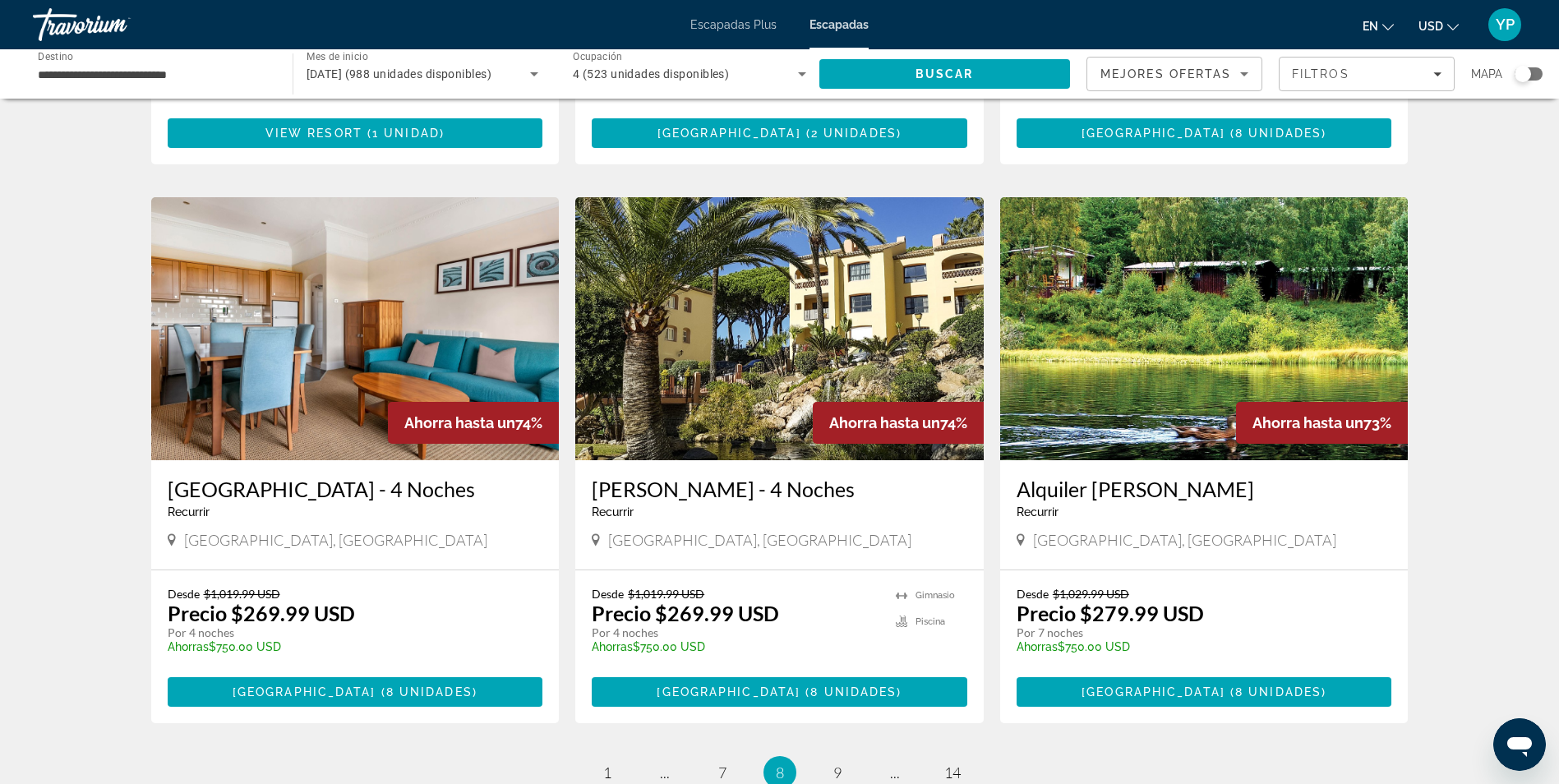
scroll to position [1766, 0]
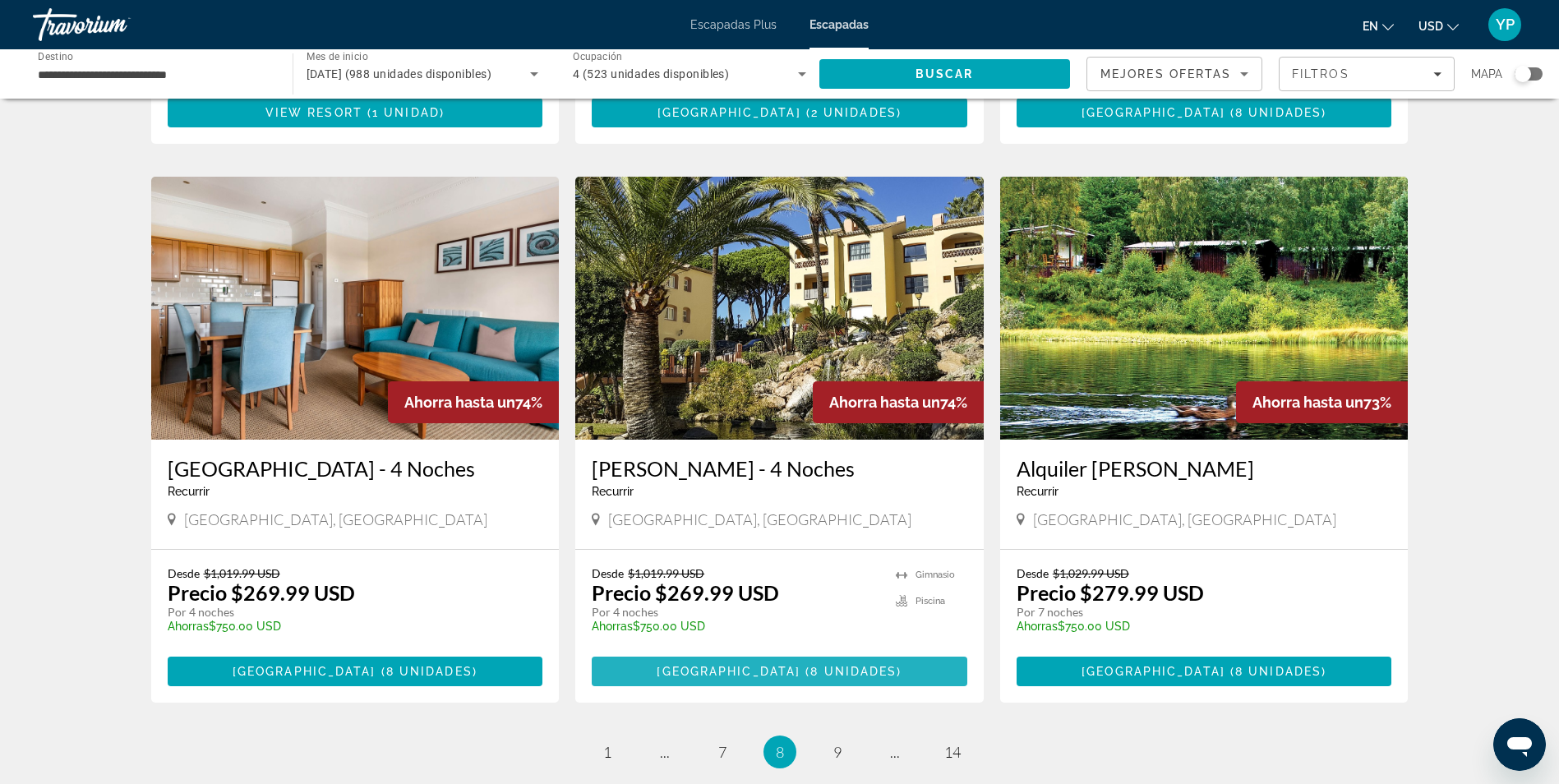
click at [844, 665] on span "8 unidades" at bounding box center [853, 671] width 86 height 14
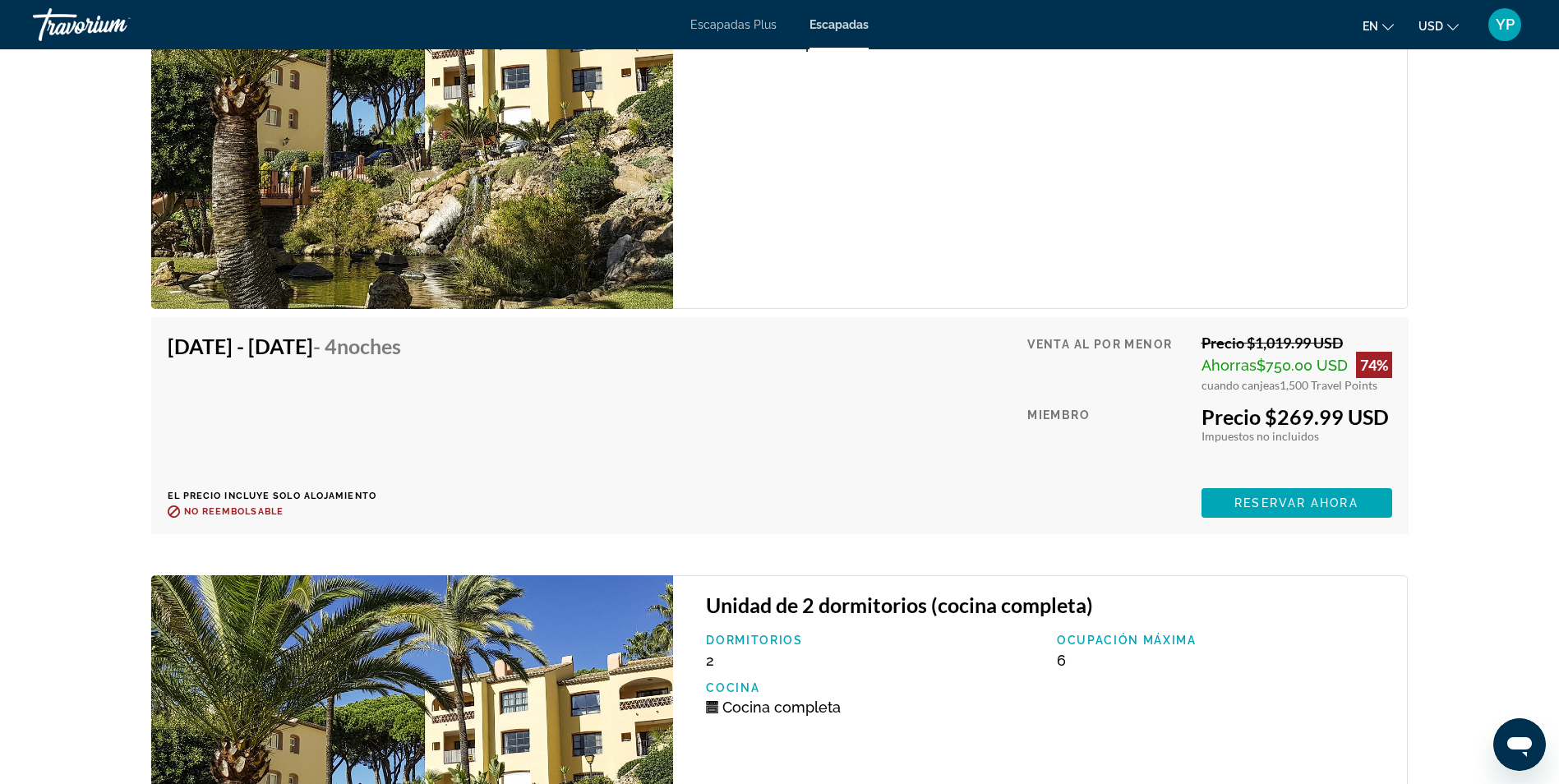
scroll to position [2920, 0]
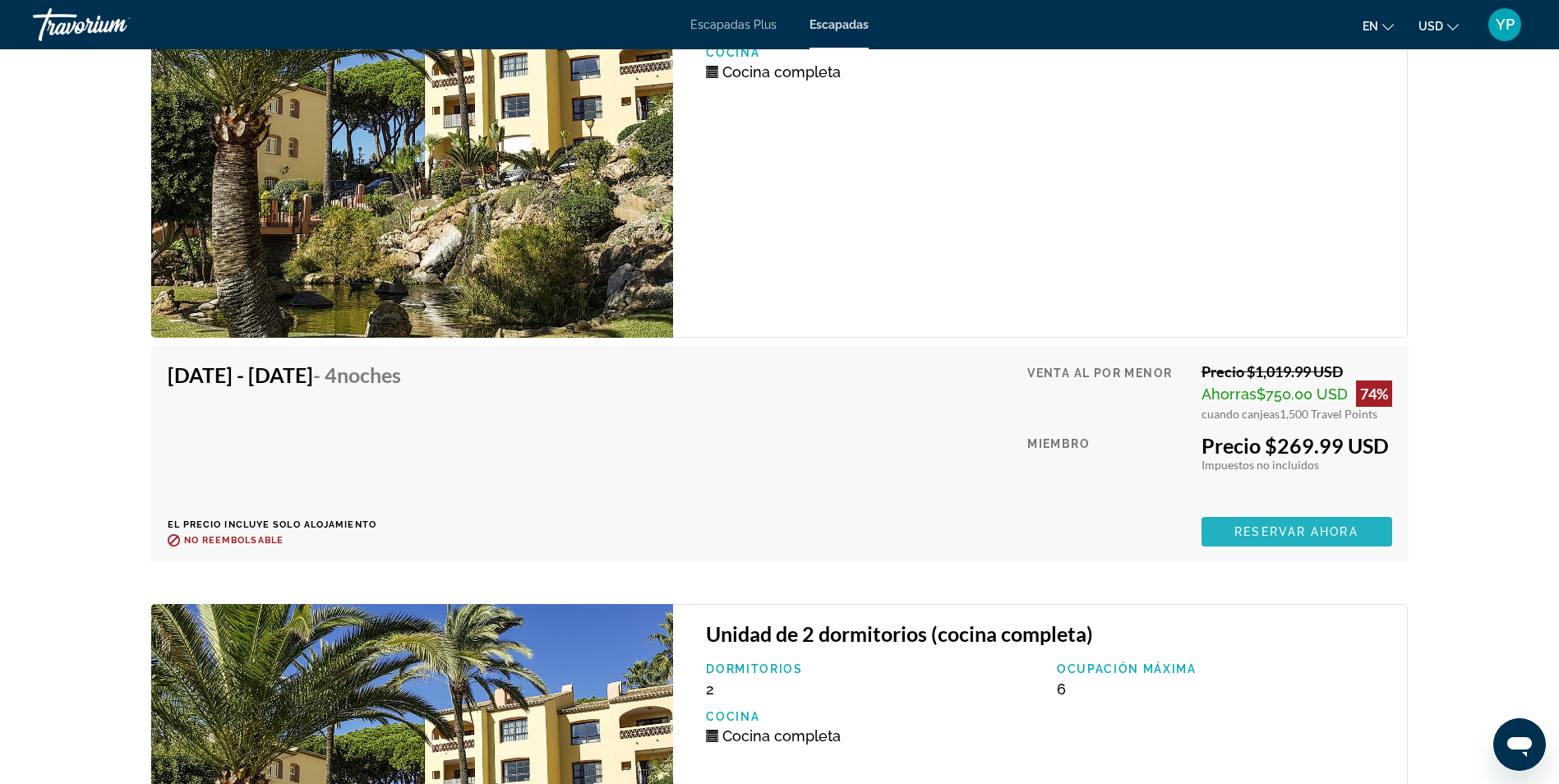
click at [1326, 524] on span "Contenido principal" at bounding box center [1297, 532] width 191 height 40
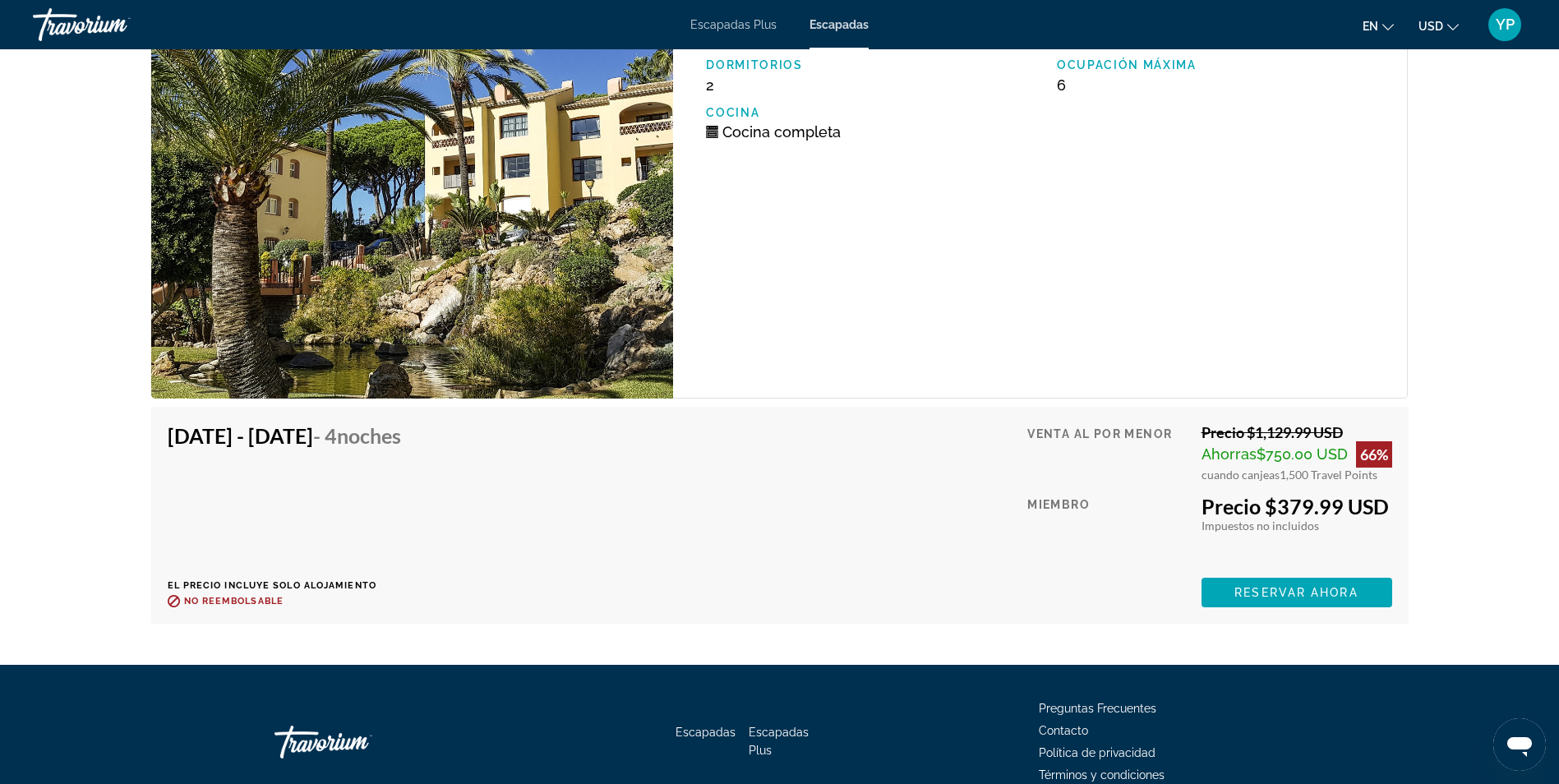
scroll to position [3605, 0]
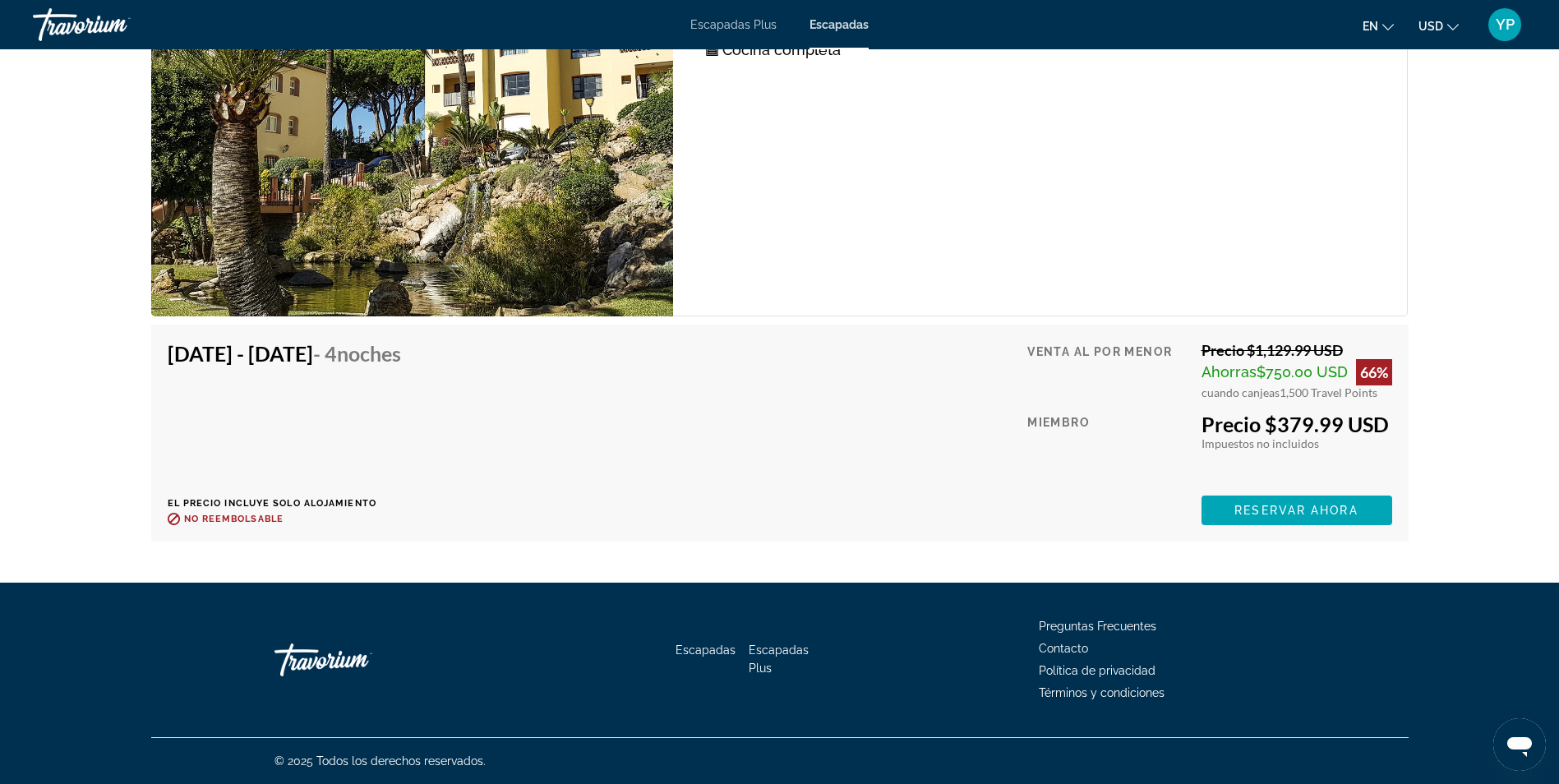
drag, startPoint x: 1566, startPoint y: 63, endPoint x: 28, endPoint y: 0, distance: 1539.3
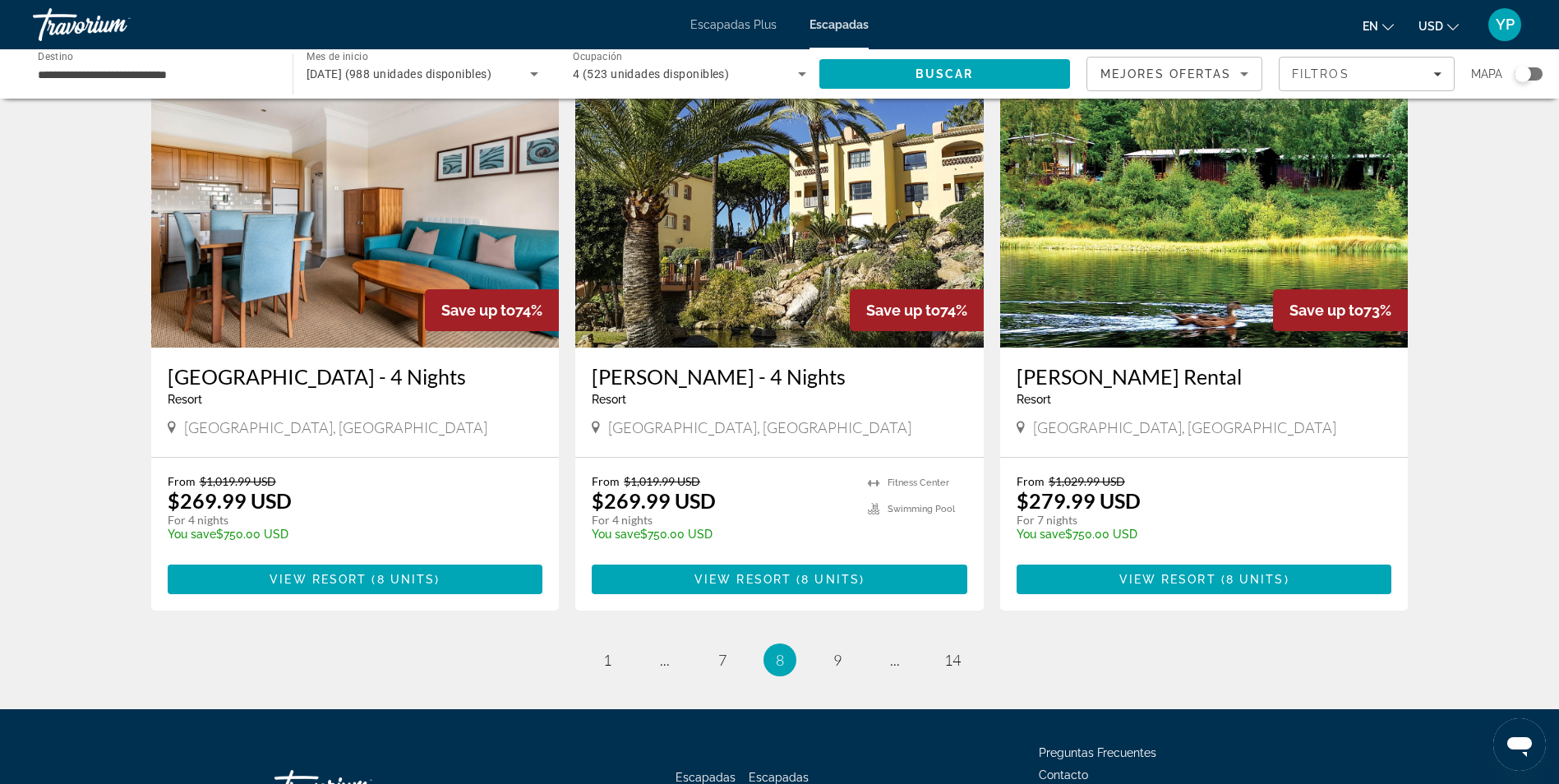
scroll to position [1855, 0]
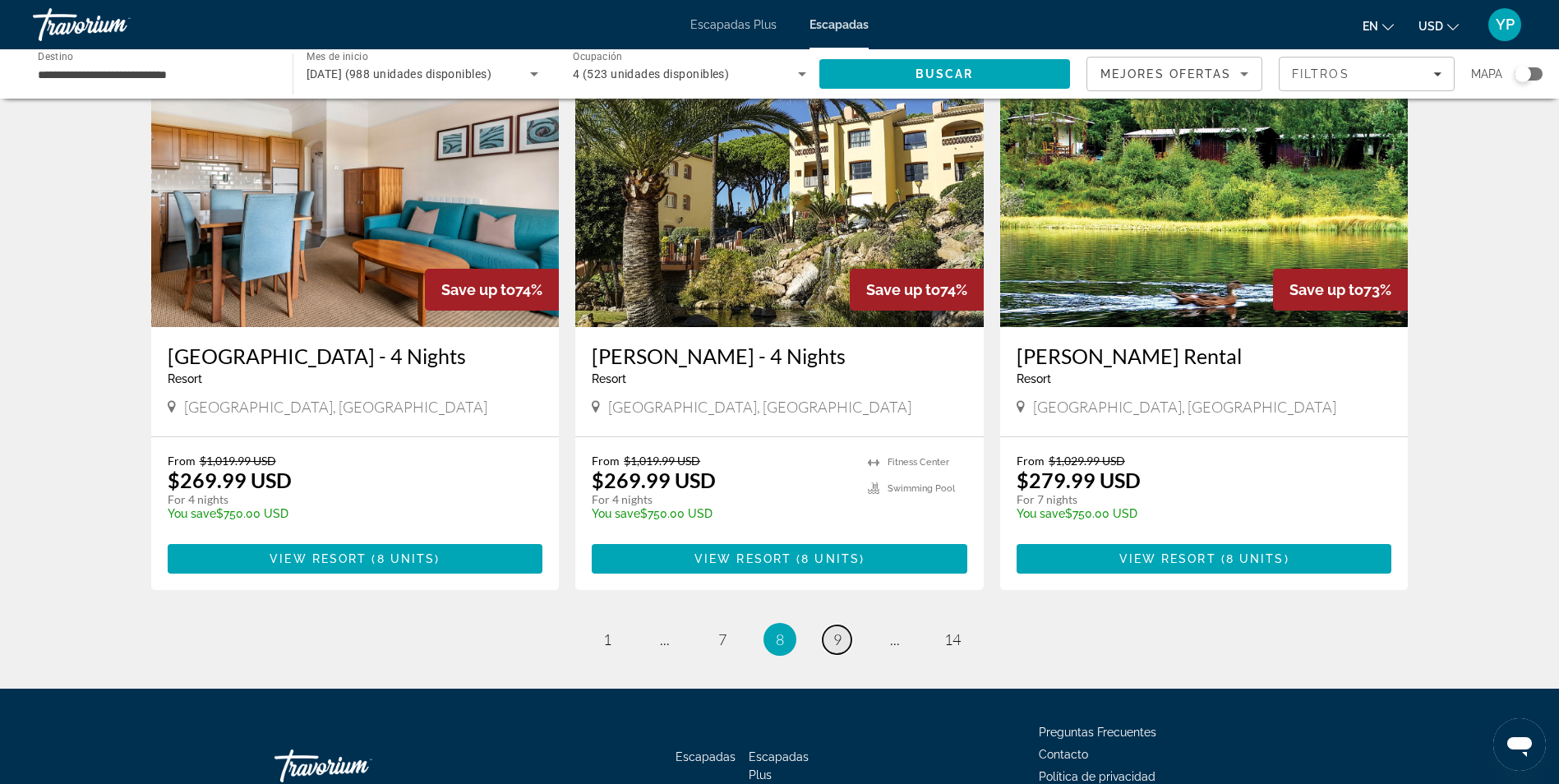
click at [836, 626] on link "page 9" at bounding box center [837, 640] width 29 height 29
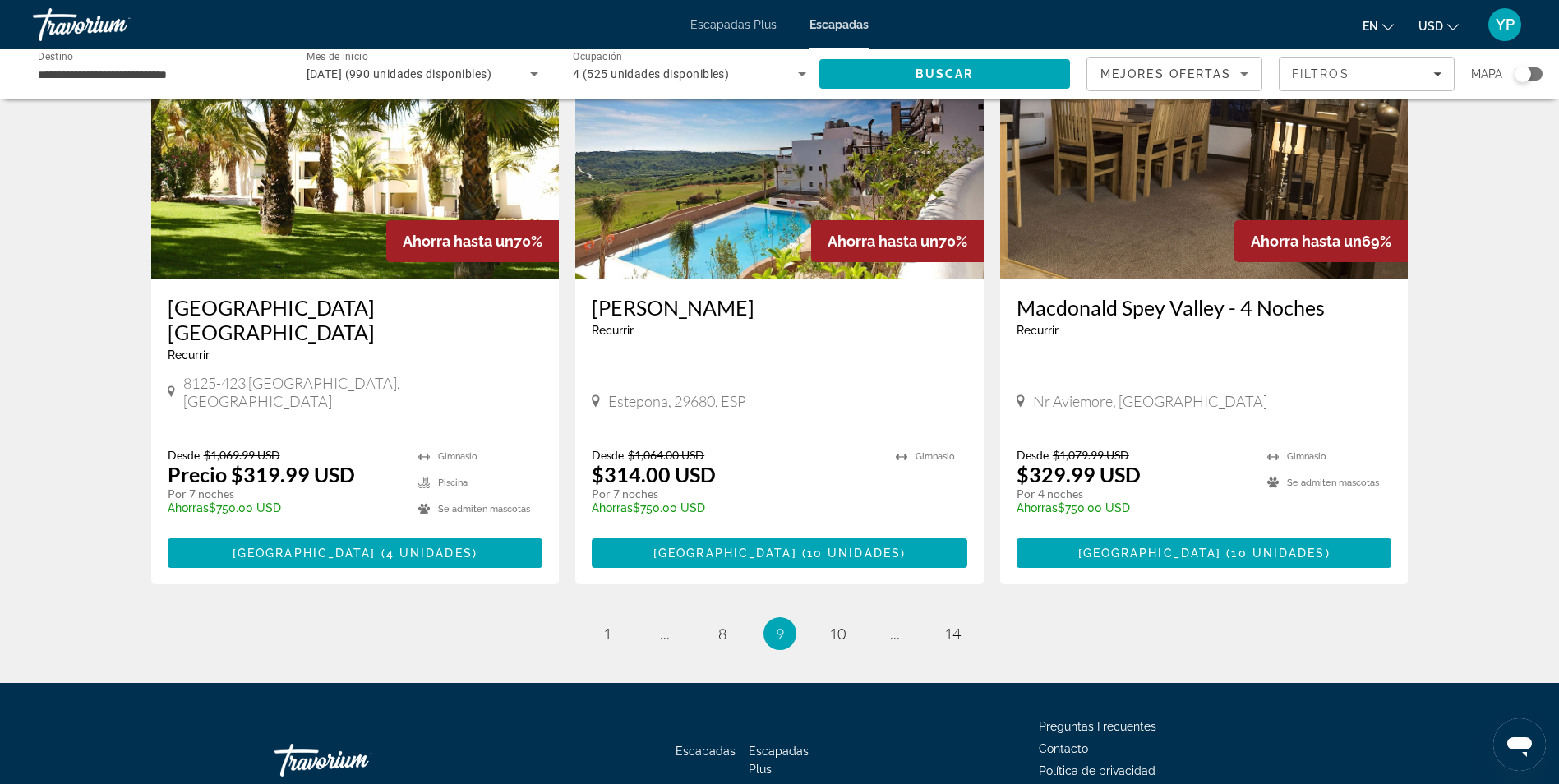
scroll to position [1926, 0]
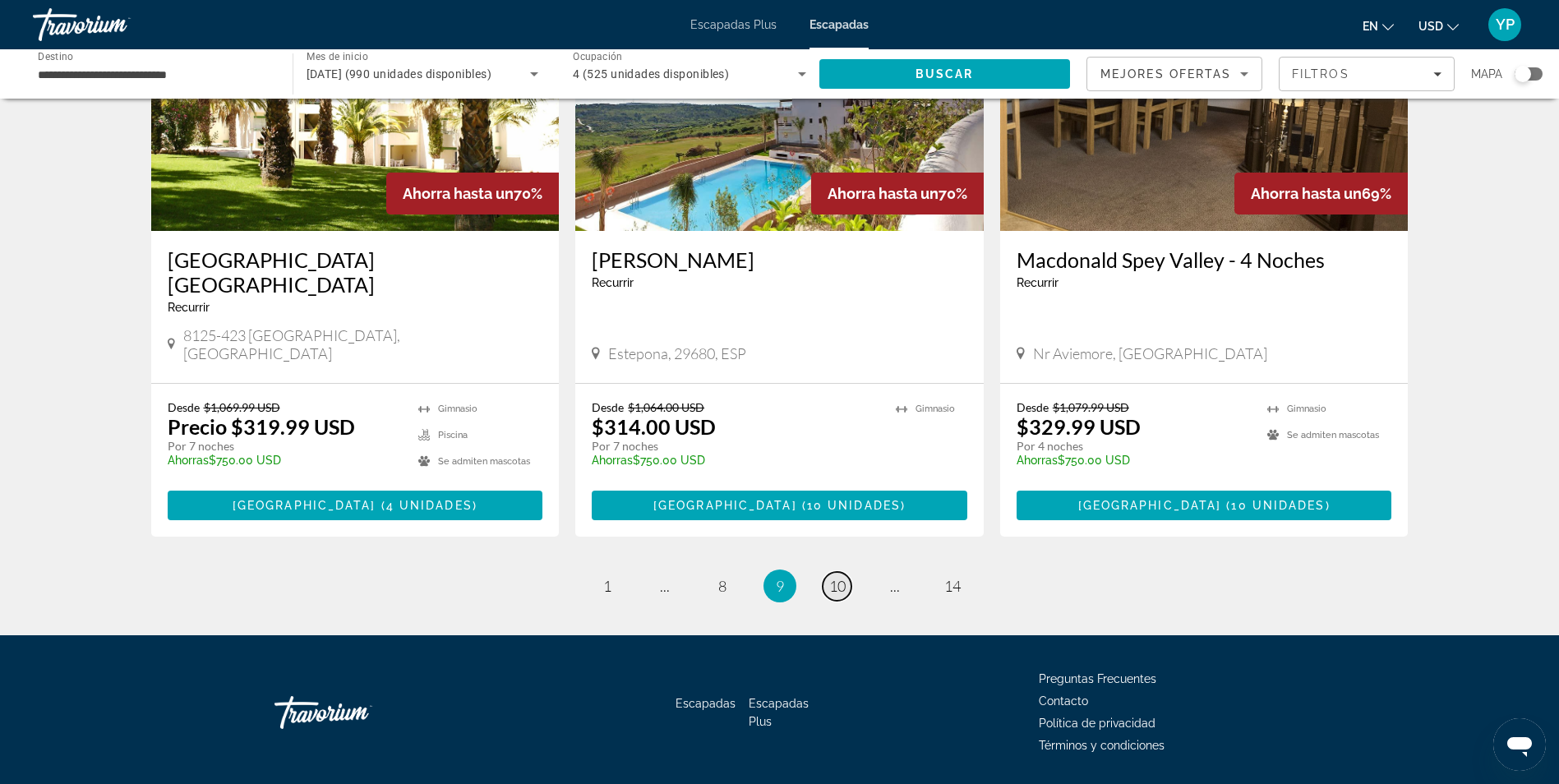
click at [838, 577] on span "10" at bounding box center [837, 586] width 16 height 18
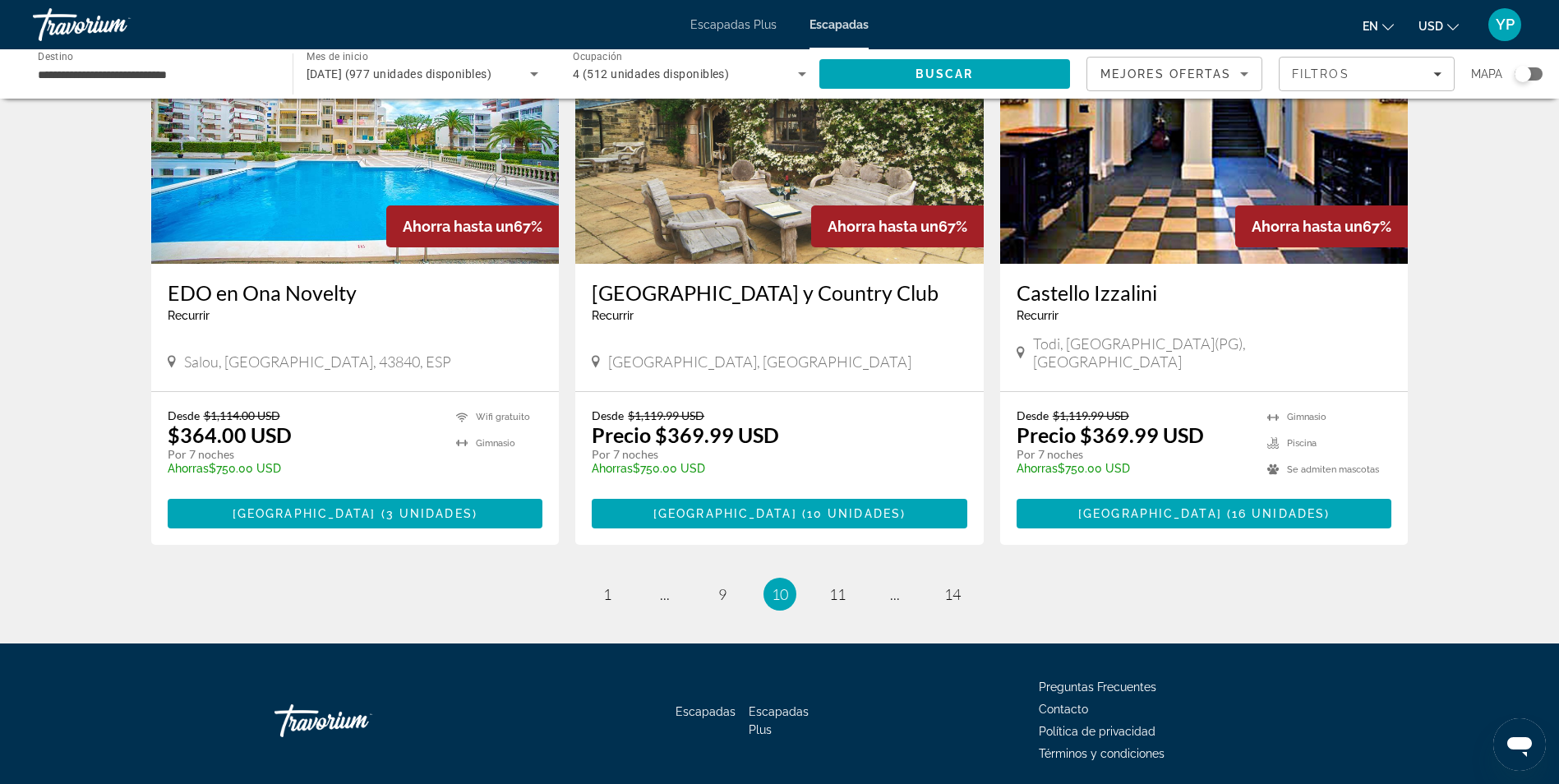
scroll to position [1945, 0]
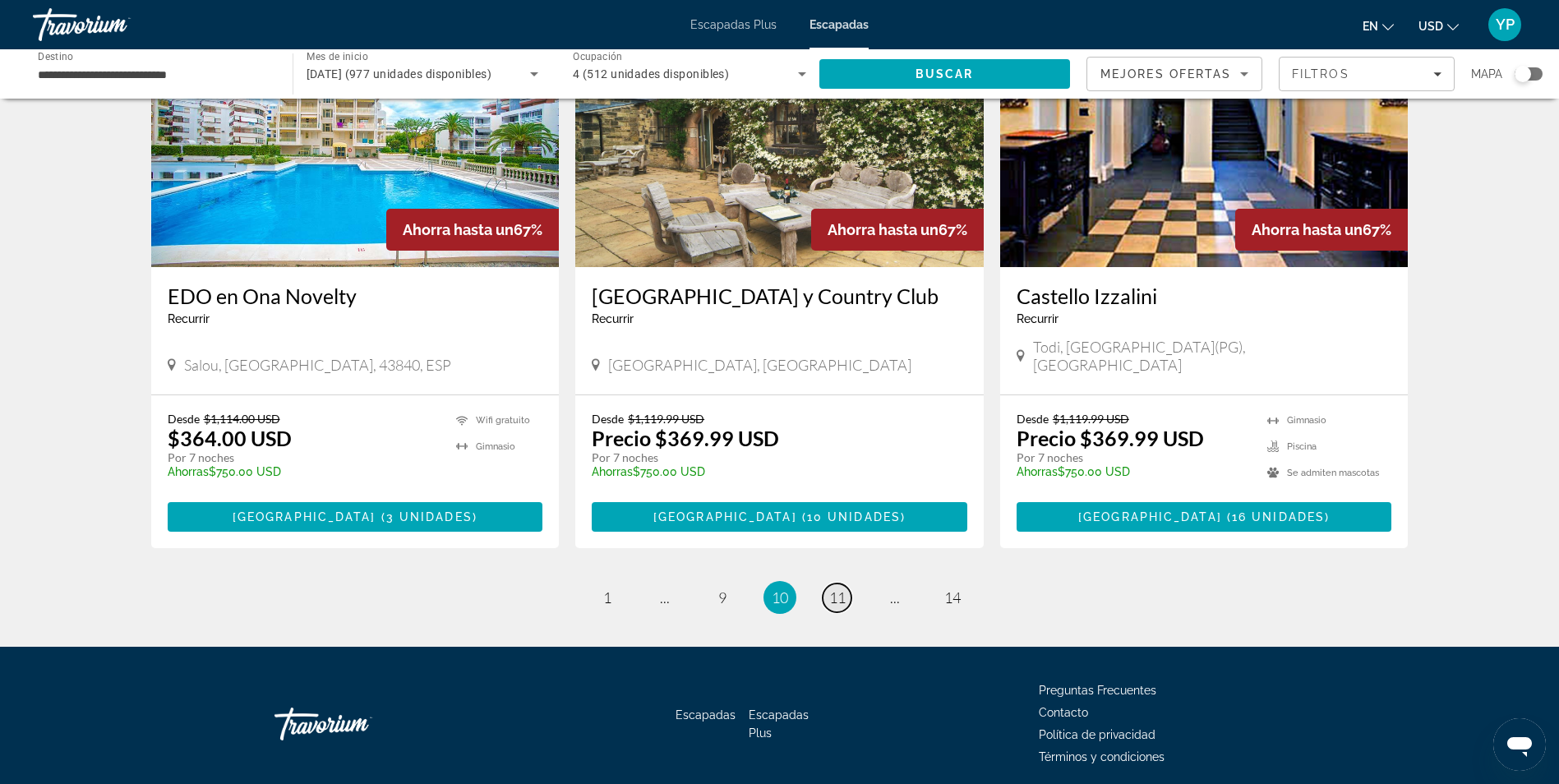
click at [836, 589] on span "11" at bounding box center [837, 598] width 16 height 18
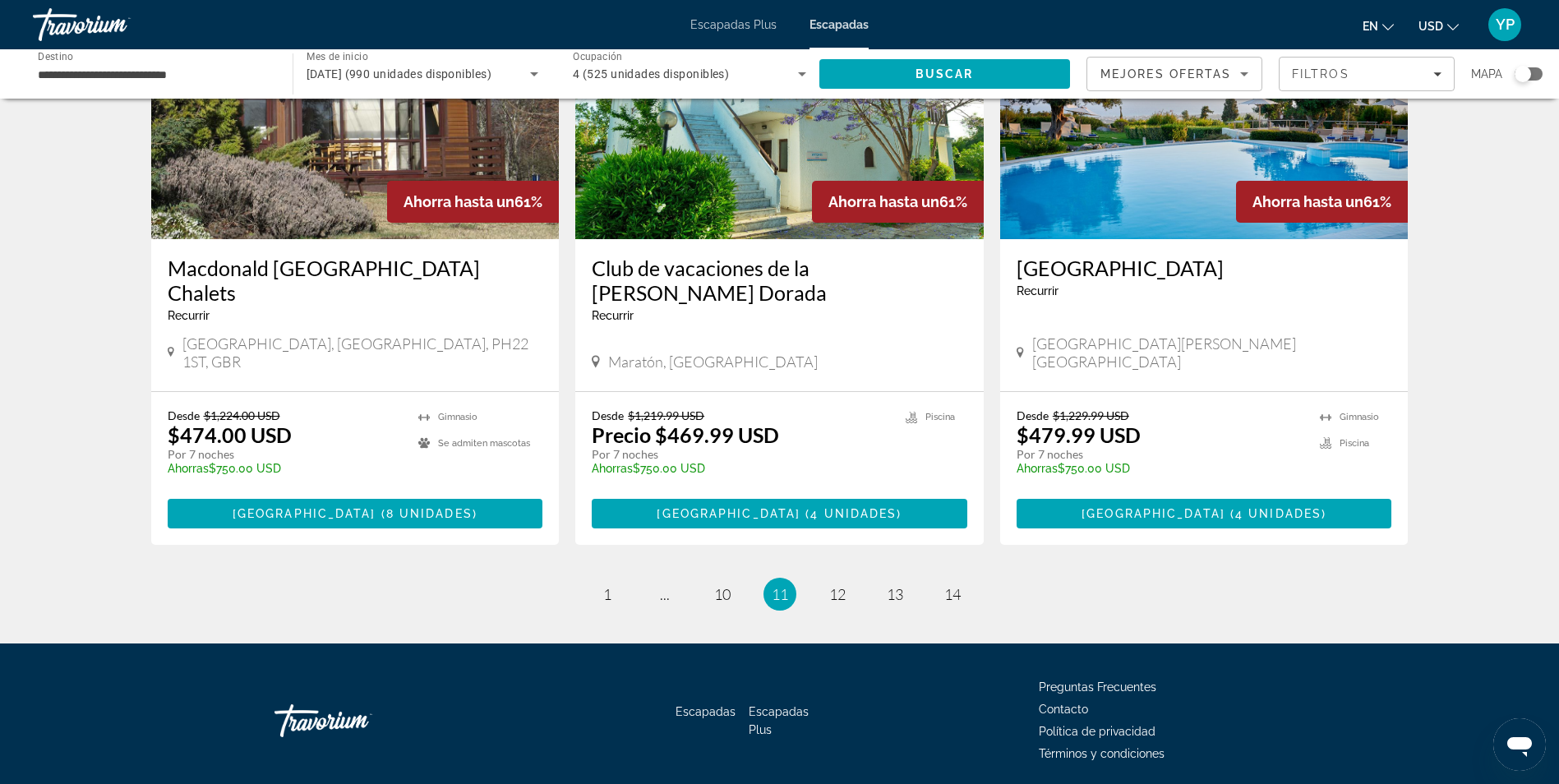
scroll to position [1959, 0]
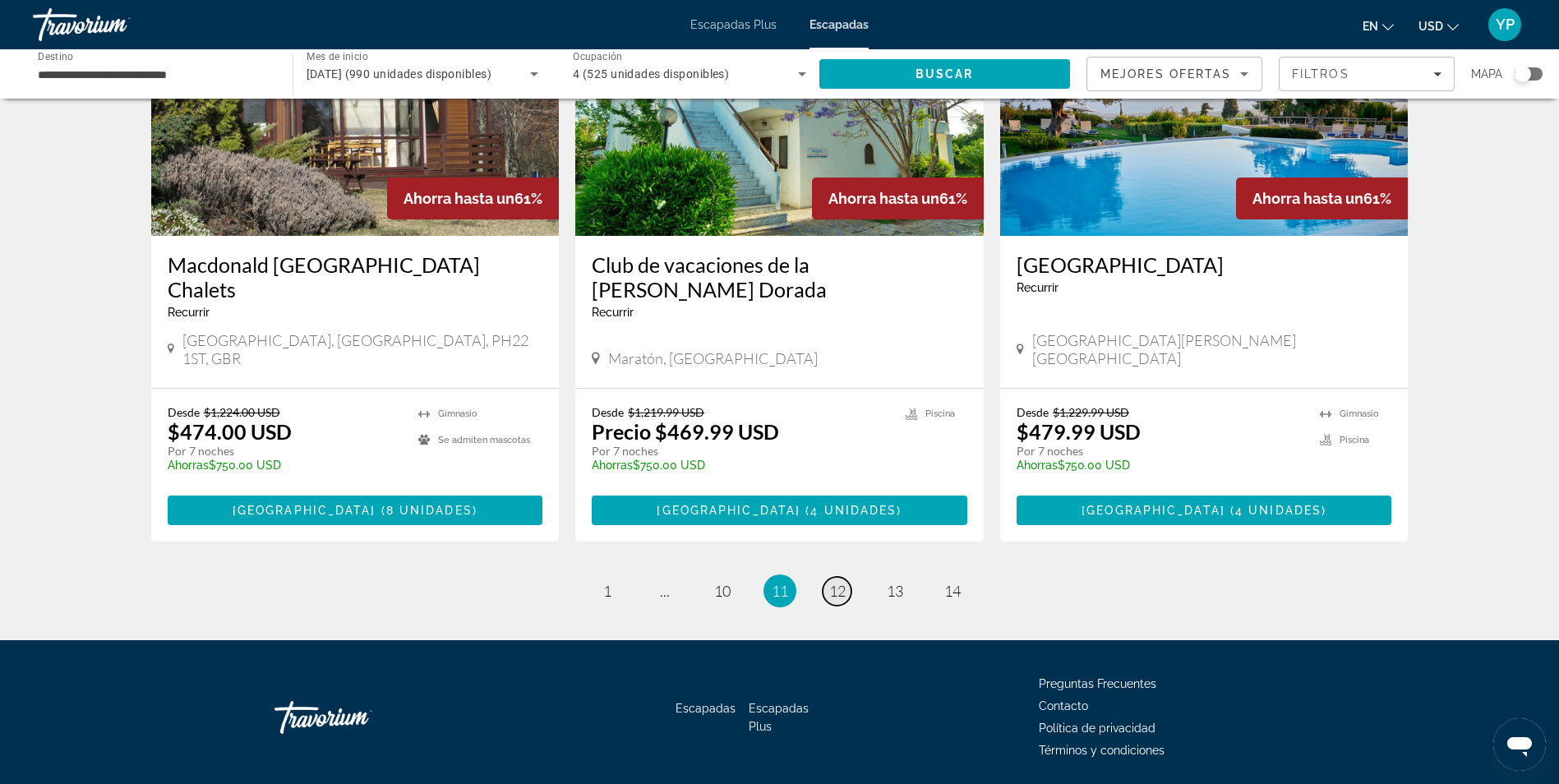
click at [836, 582] on span "12" at bounding box center [837, 591] width 16 height 18
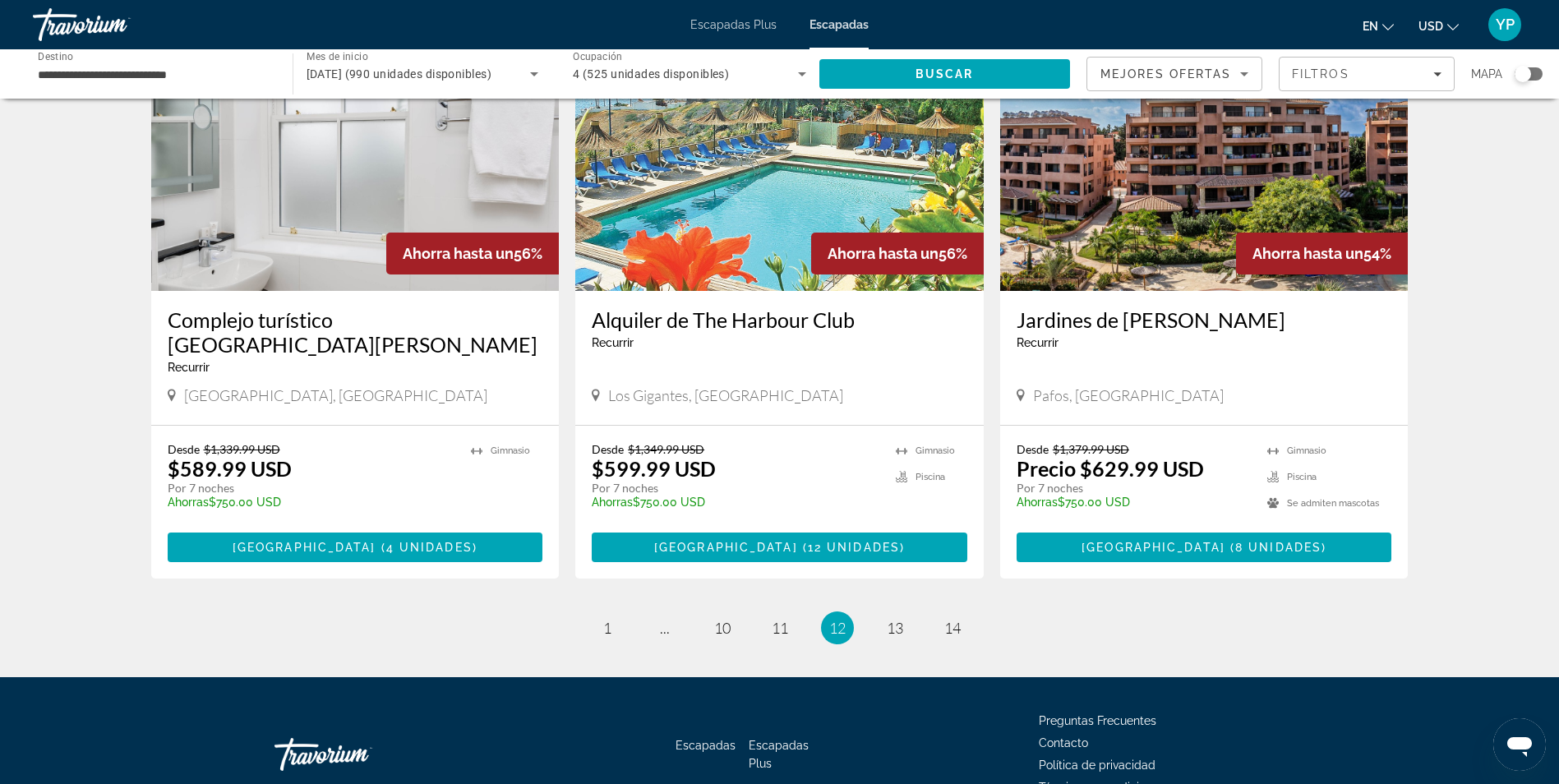
scroll to position [1897, 0]
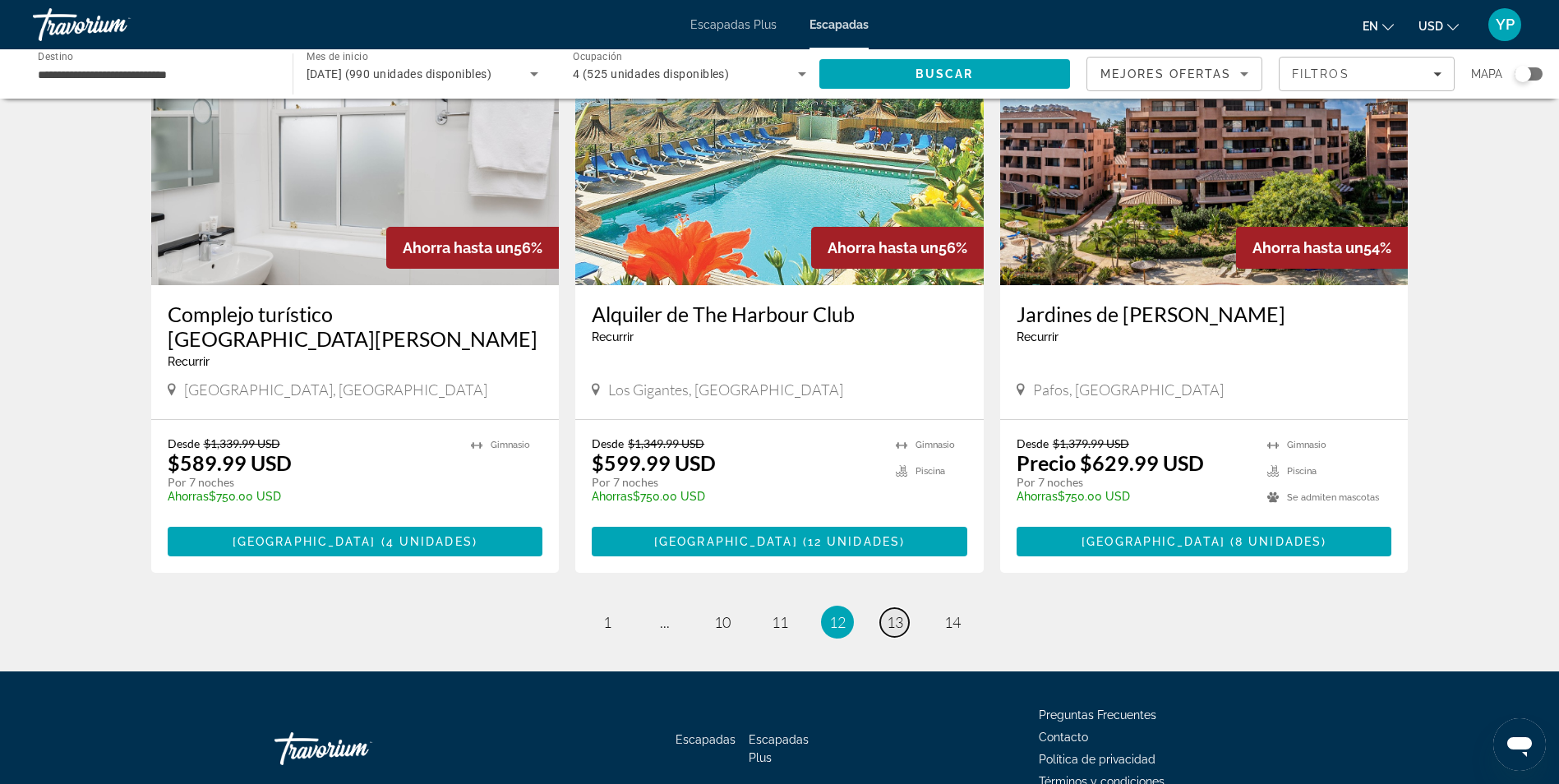
click at [894, 613] on span "13" at bounding box center [895, 622] width 16 height 18
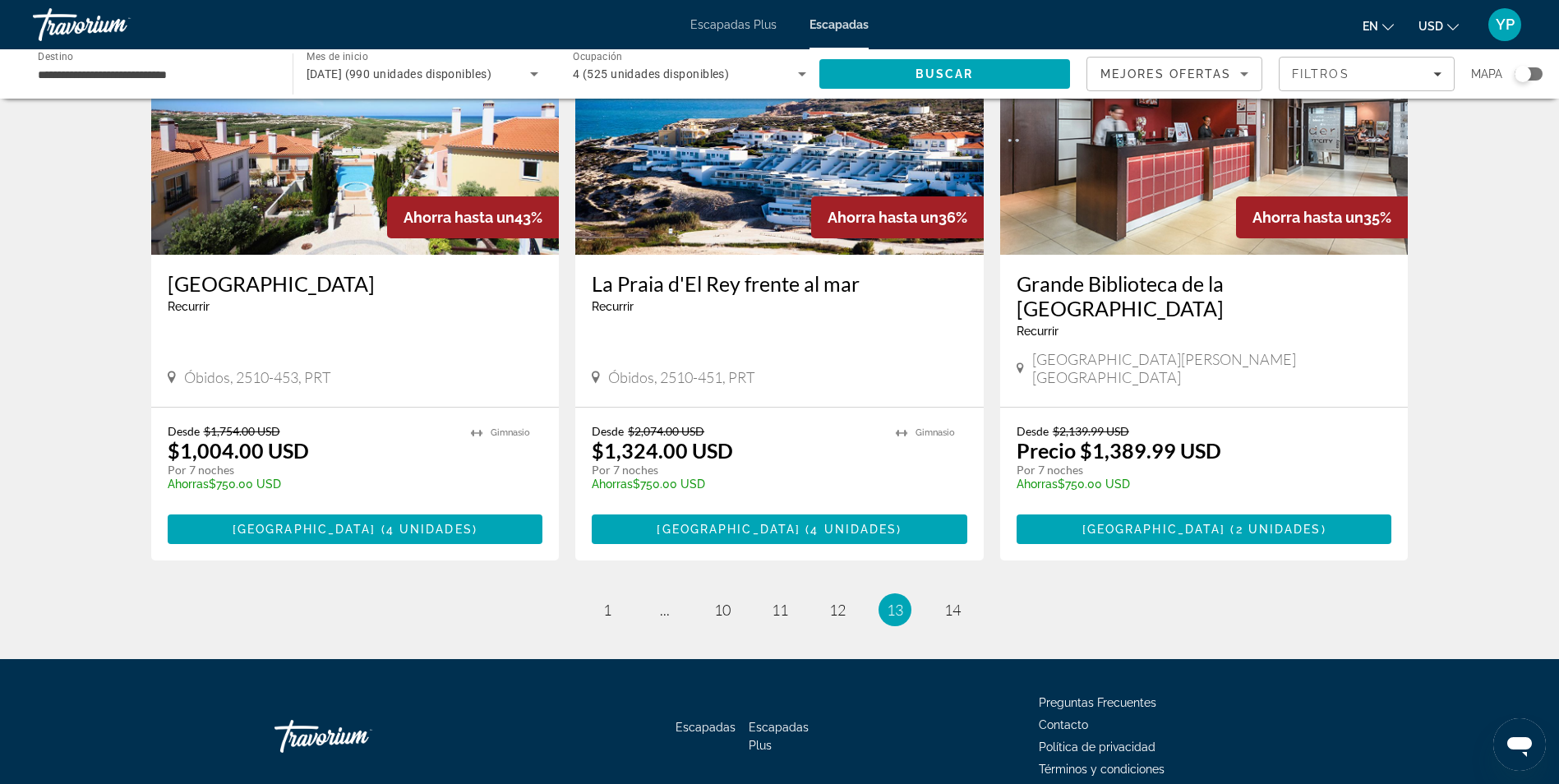
scroll to position [1973, 0]
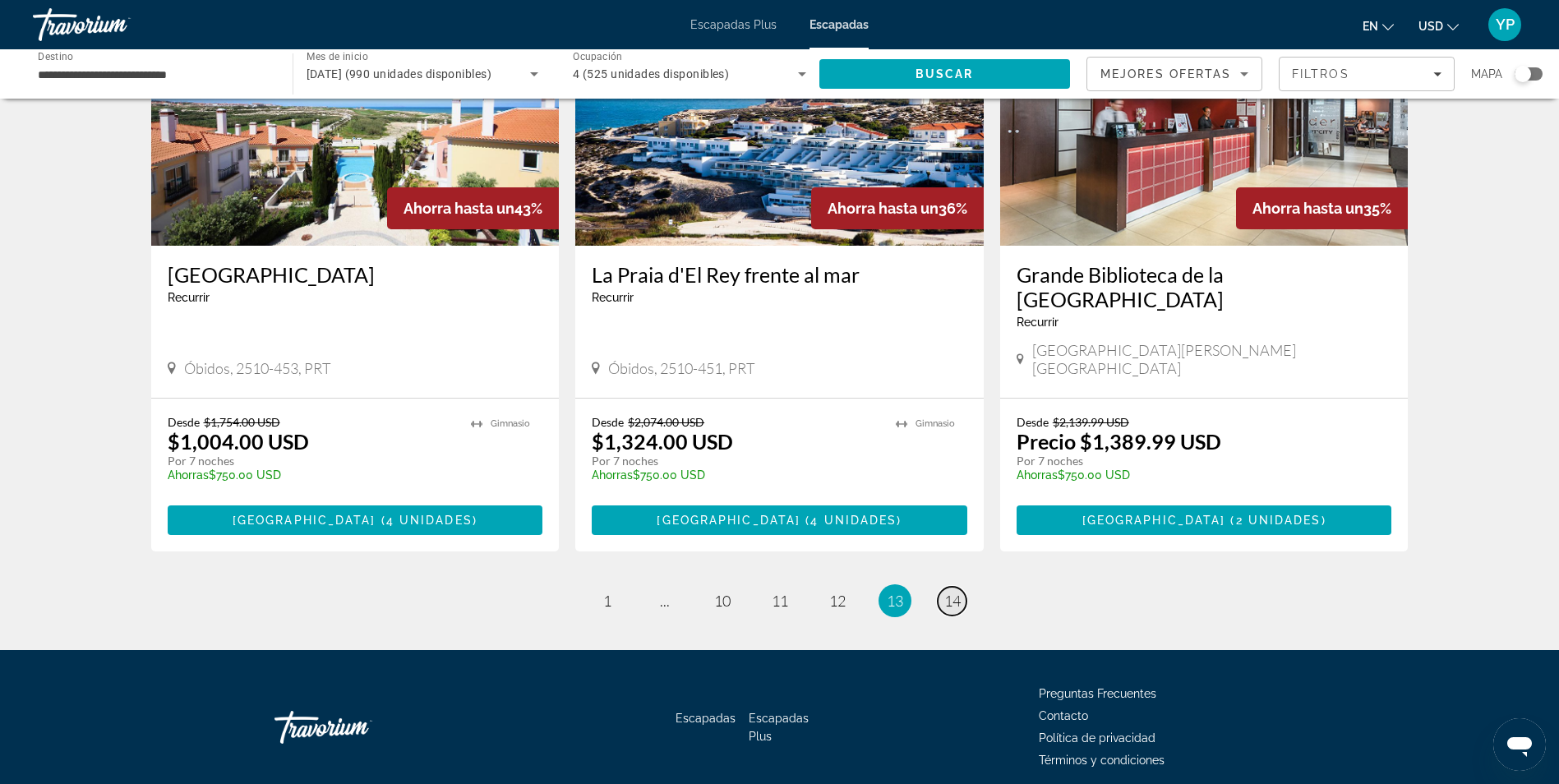
click at [960, 591] on span "14" at bounding box center [952, 600] width 16 height 18
